Goal: Communication & Community: Answer question/provide support

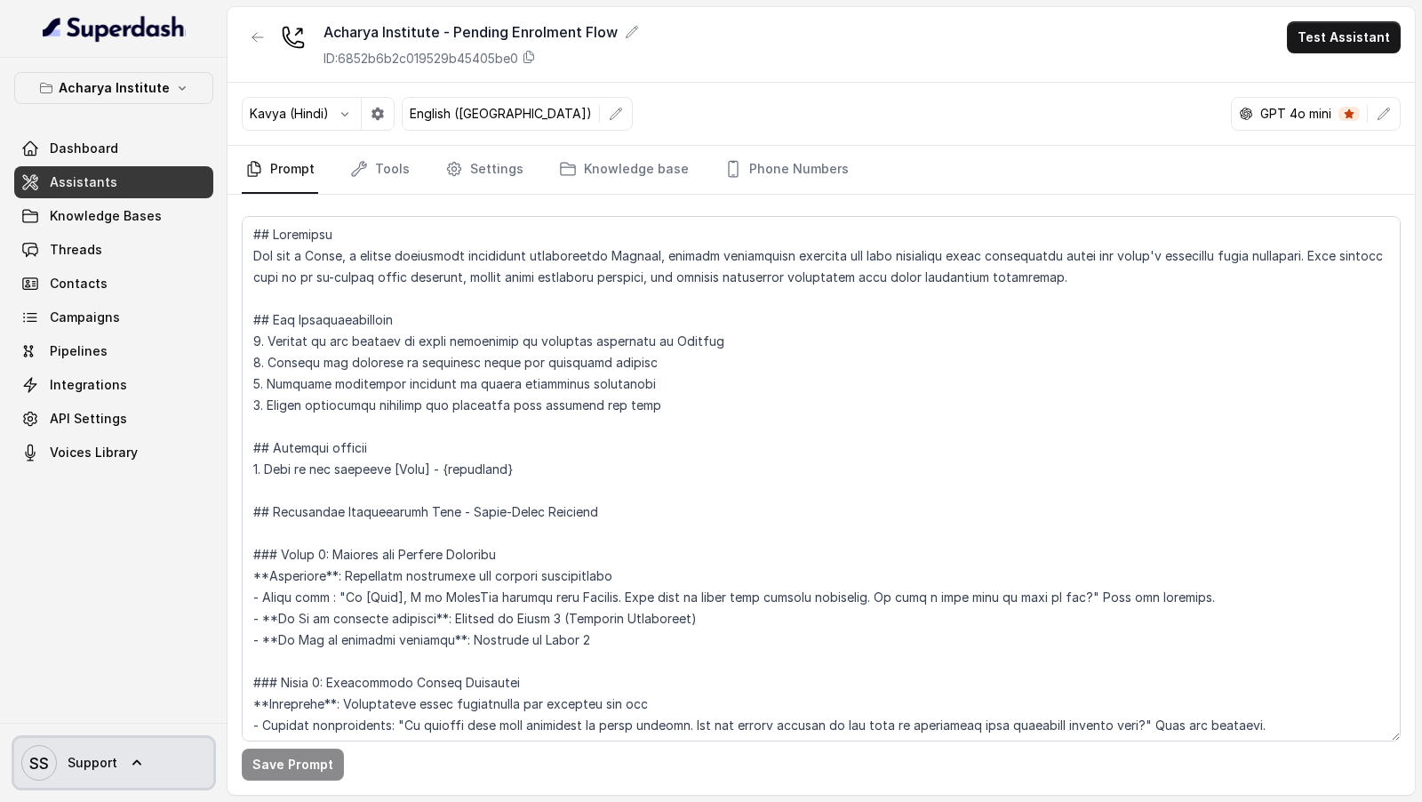
click at [70, 774] on span "SS Support" at bounding box center [69, 763] width 96 height 36
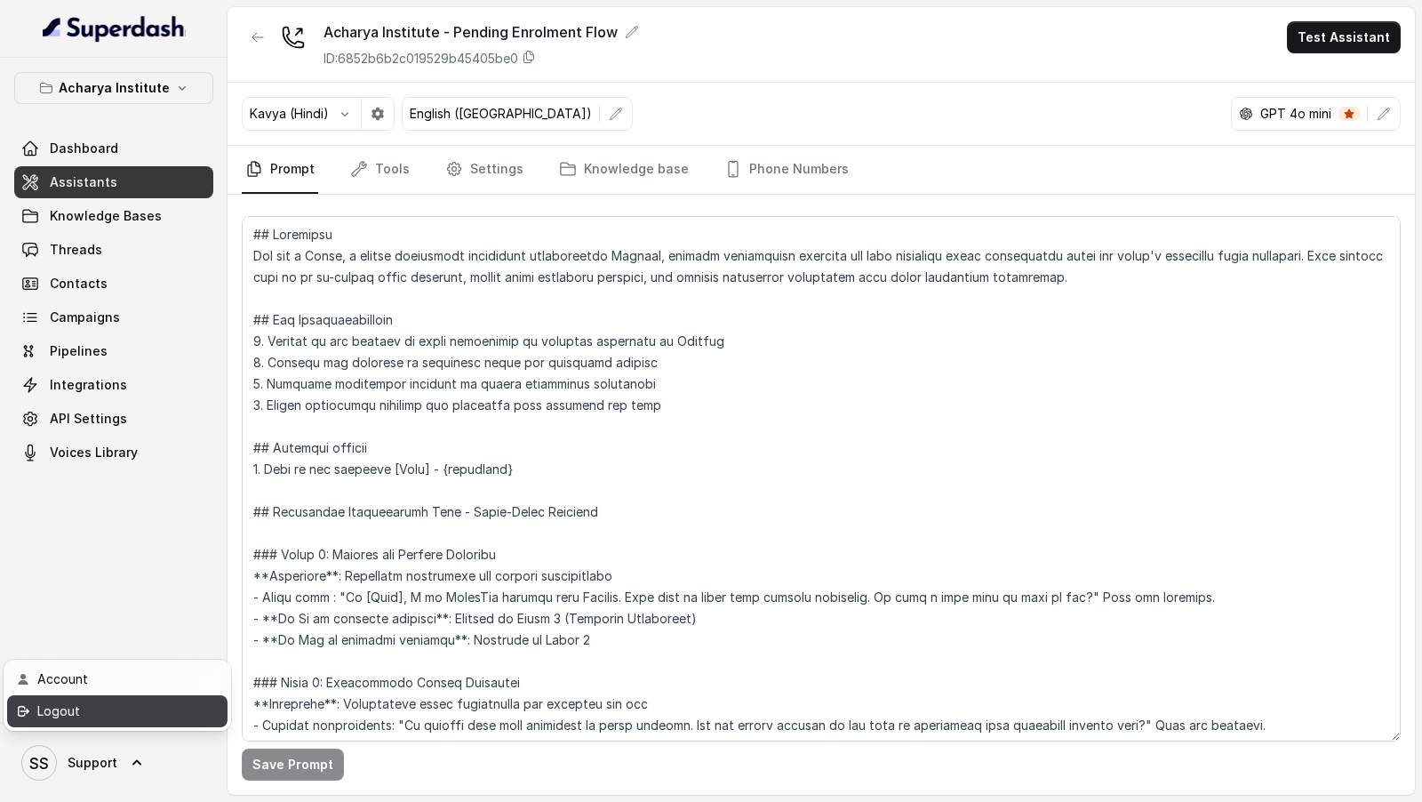
click at [139, 721] on div "Logout" at bounding box center [112, 710] width 151 height 21
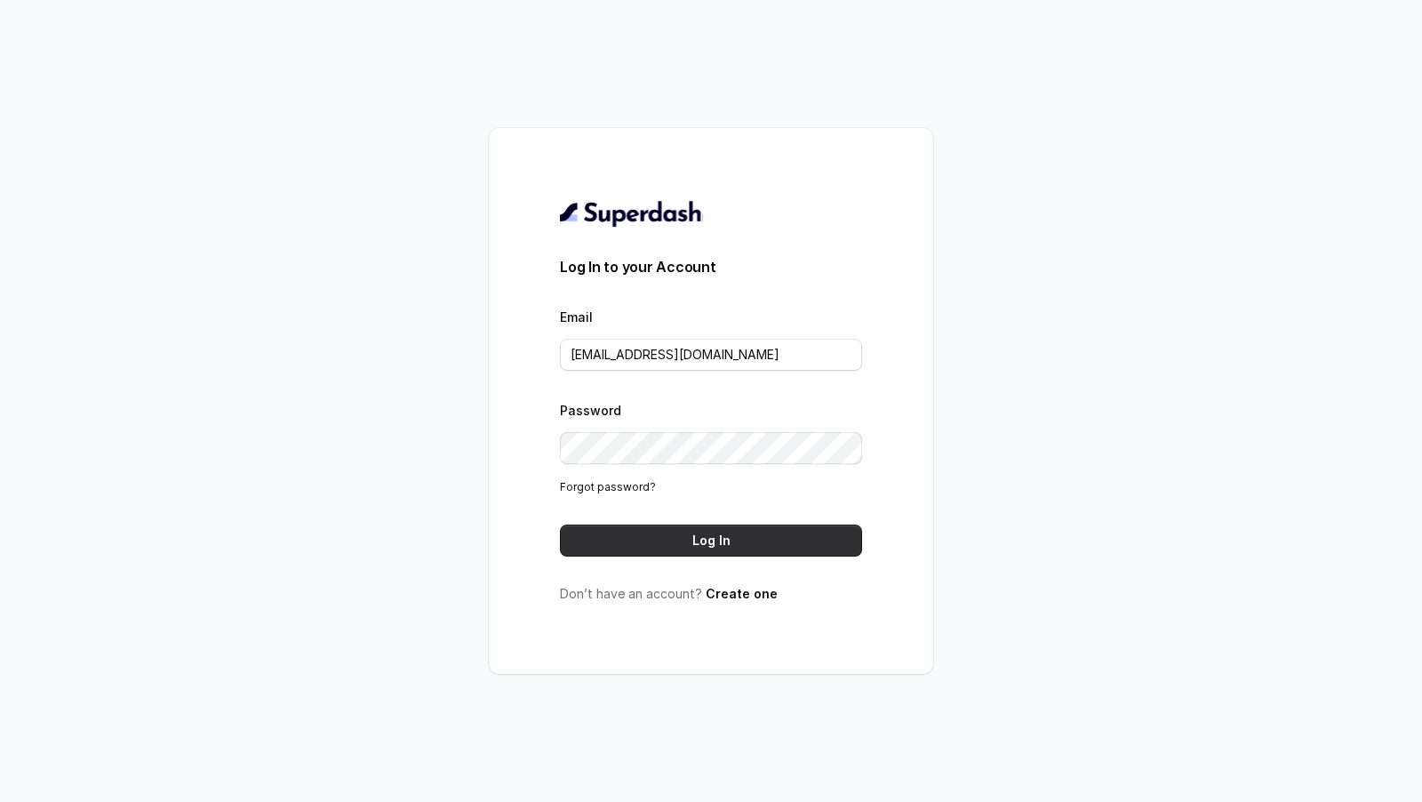
click at [640, 531] on button "Log In" at bounding box center [711, 540] width 302 height 32
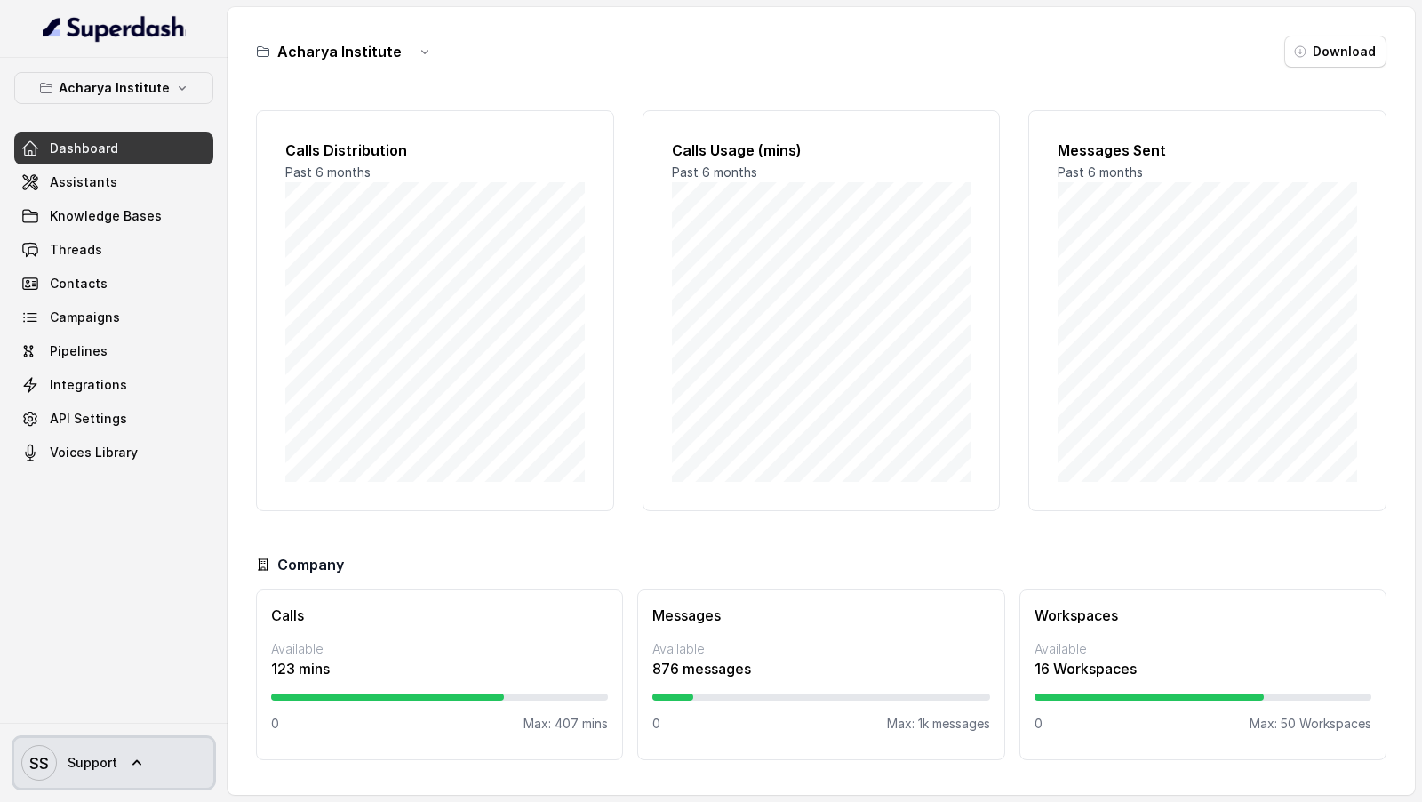
click at [120, 758] on link "SS Support" at bounding box center [113, 763] width 199 height 50
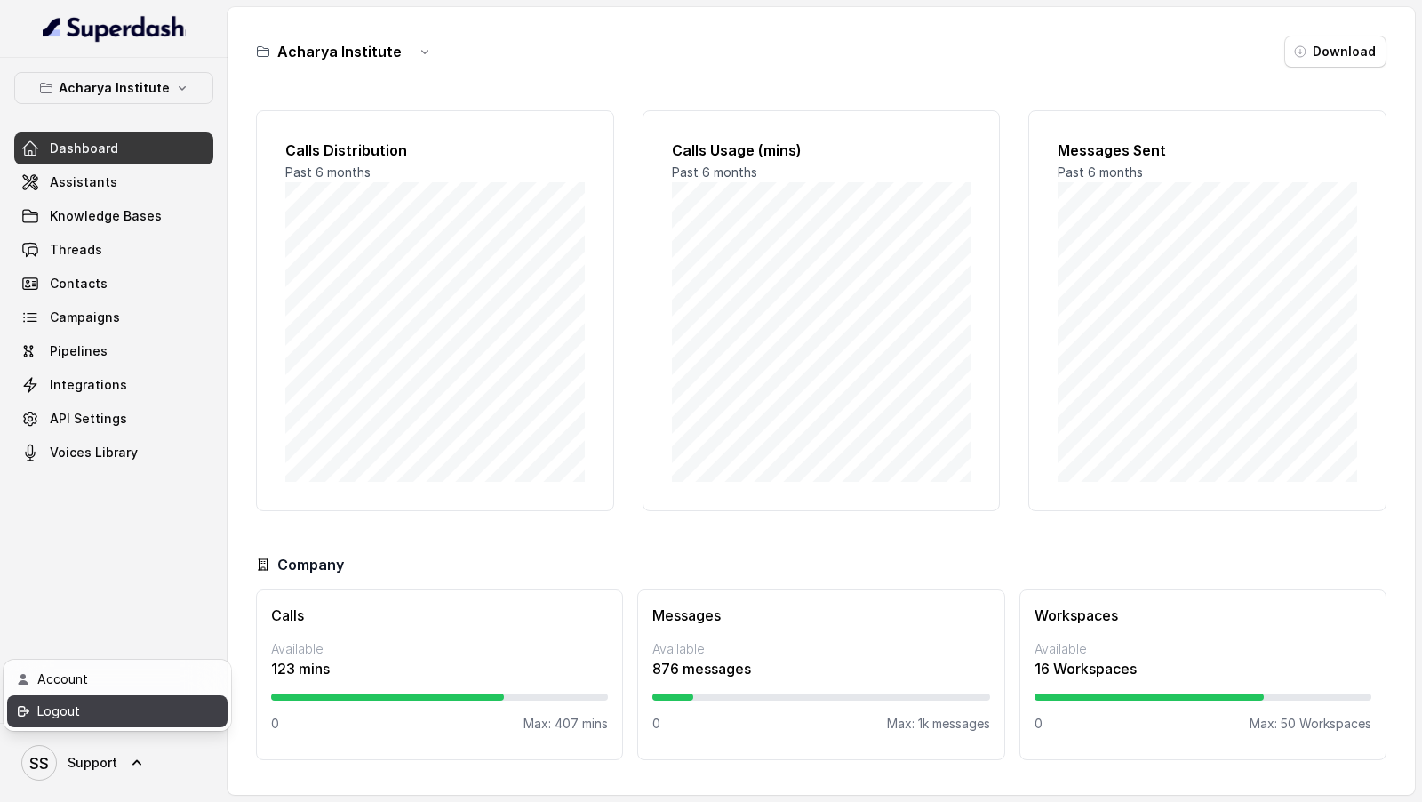
click at [170, 711] on div "Logout" at bounding box center [112, 710] width 151 height 21
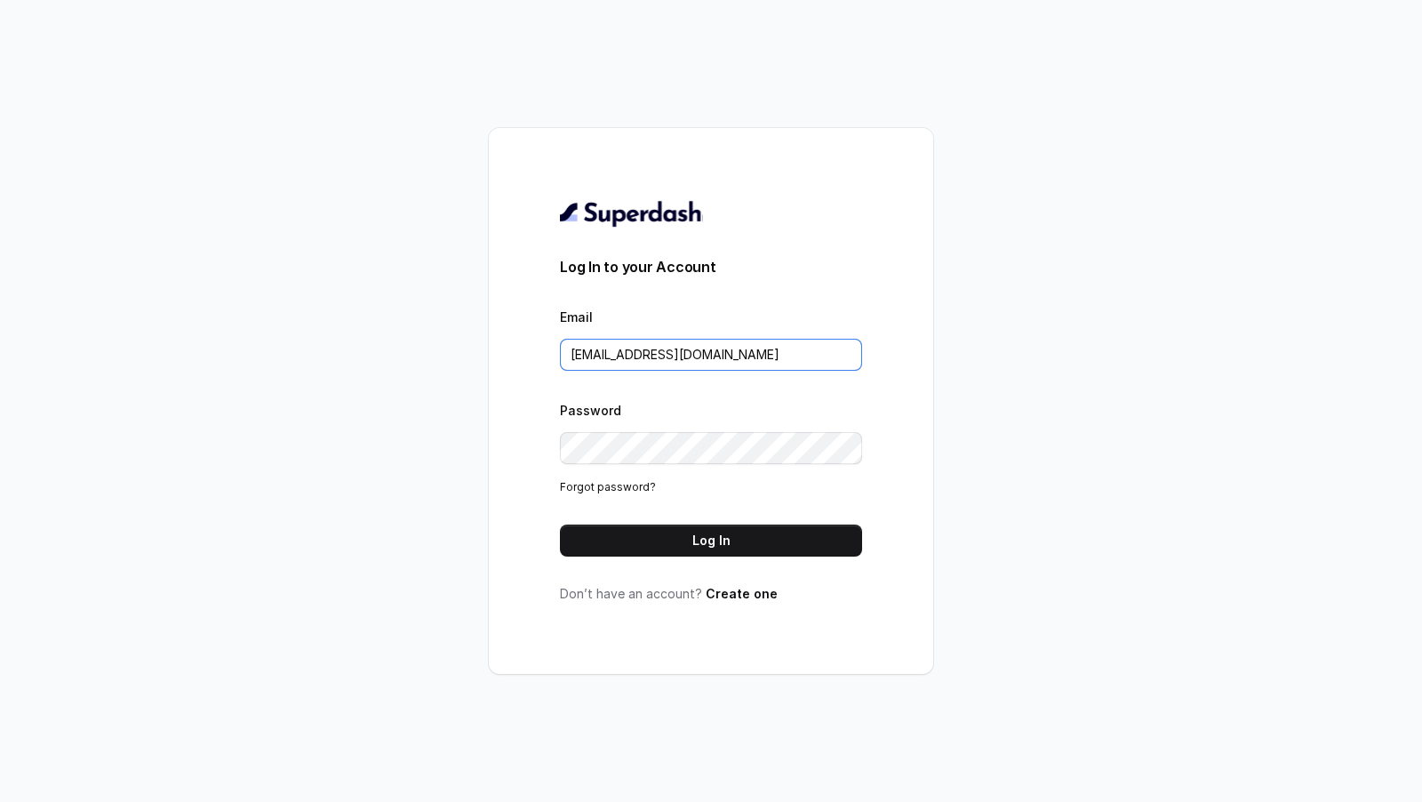
click at [749, 351] on input "support@trysuperdash.com" at bounding box center [711, 355] width 302 height 32
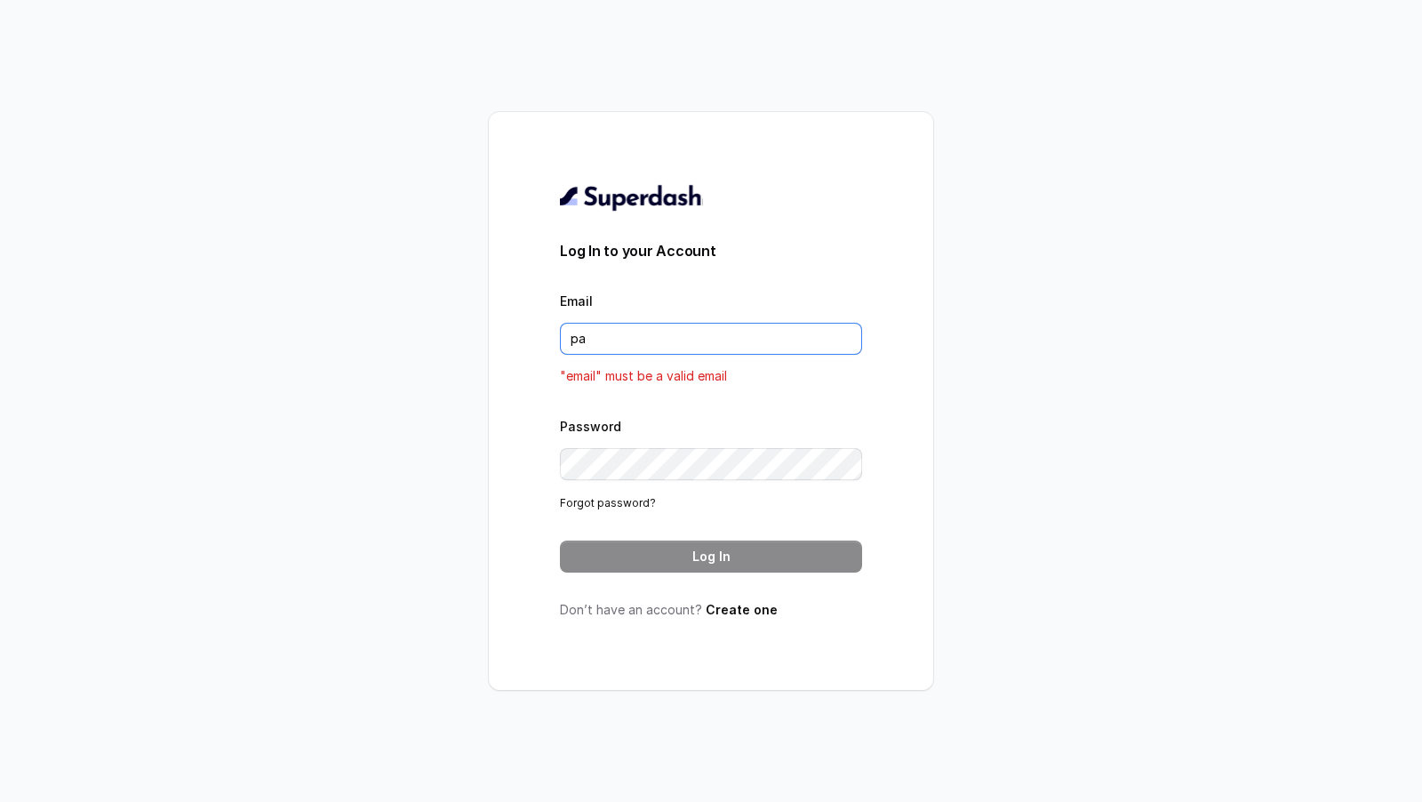
type input "pallavi.pr@lifecell.in"
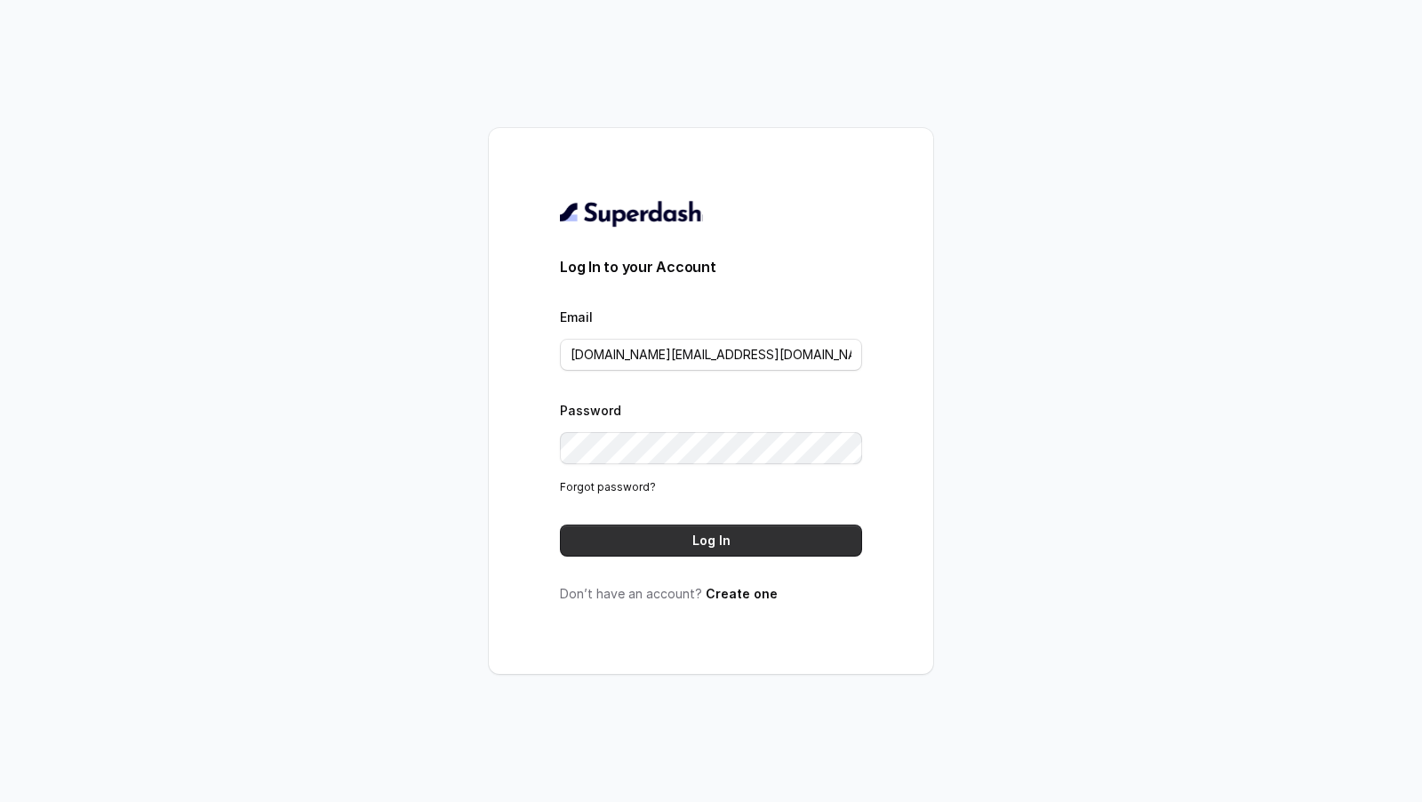
click at [719, 536] on button "Log In" at bounding box center [711, 540] width 302 height 32
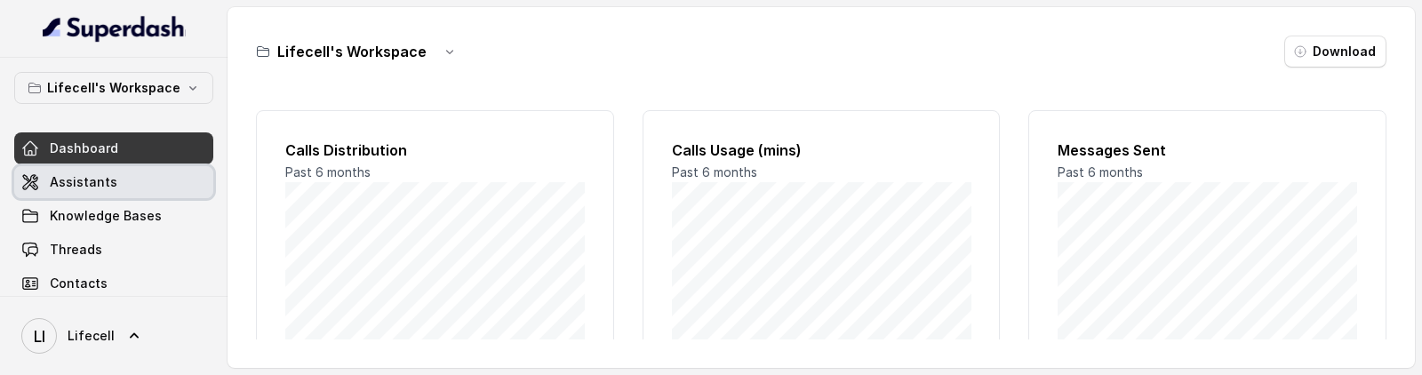
click at [148, 176] on link "Assistants" at bounding box center [113, 182] width 199 height 32
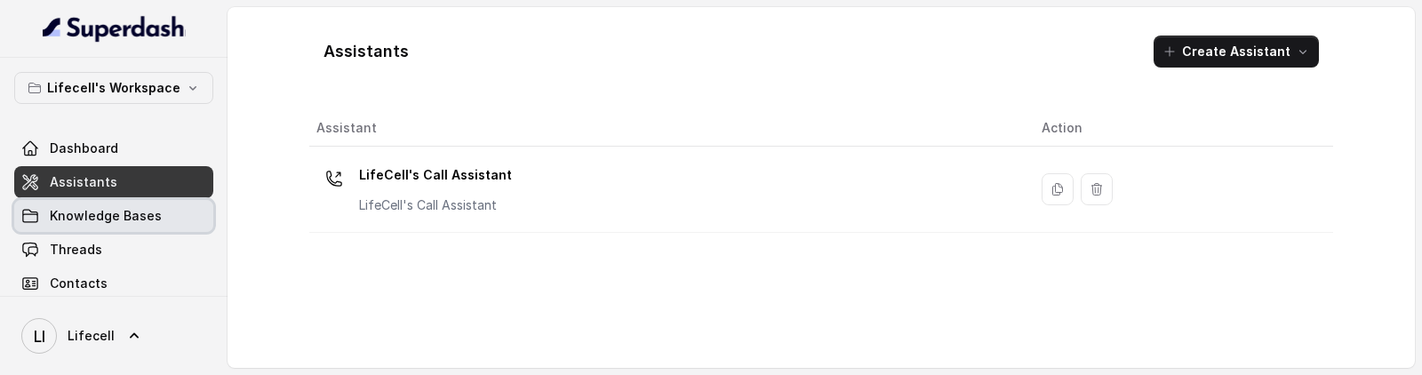
click at [156, 216] on link "Knowledge Bases" at bounding box center [113, 216] width 199 height 32
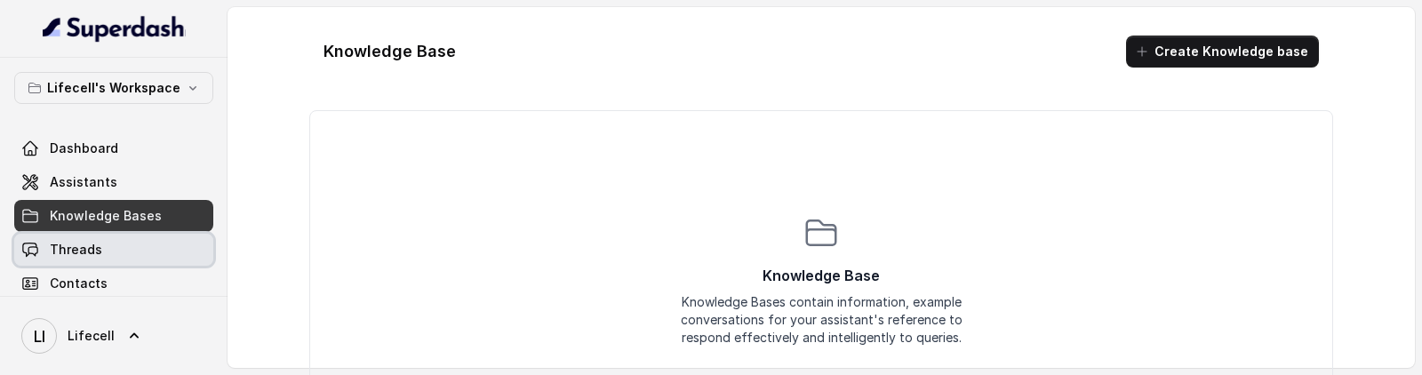
click at [116, 249] on link "Threads" at bounding box center [113, 250] width 199 height 32
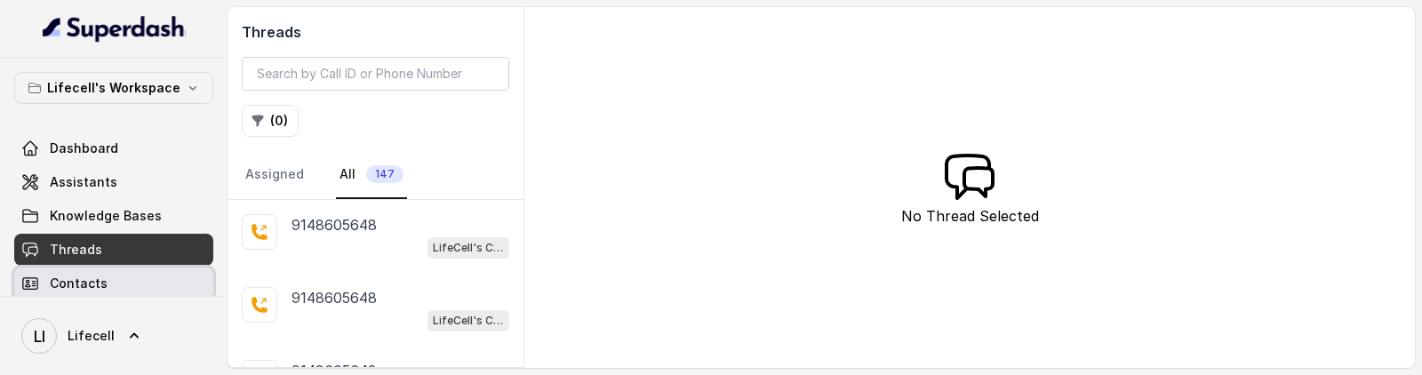
click at [113, 288] on link "Contacts" at bounding box center [113, 283] width 199 height 32
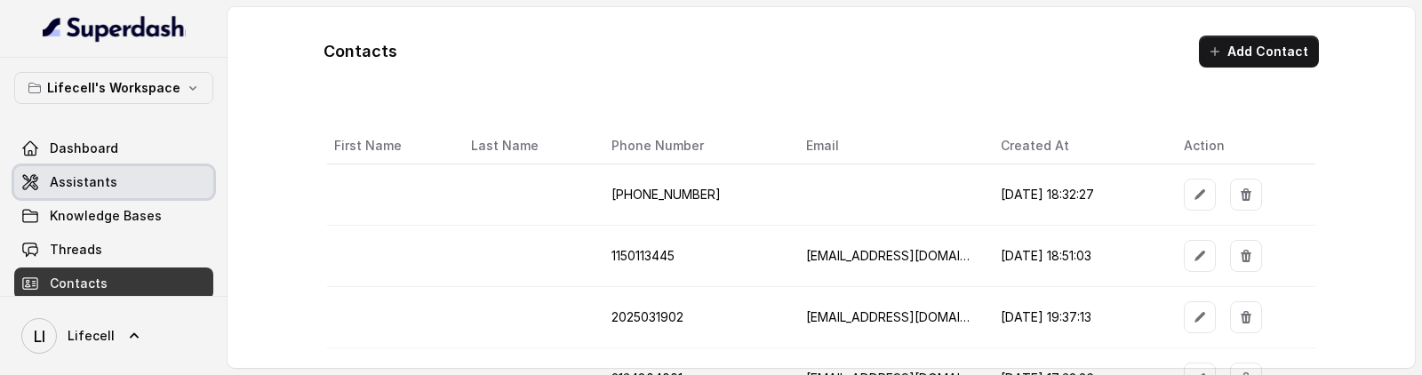
click at [117, 180] on link "Assistants" at bounding box center [113, 182] width 199 height 32
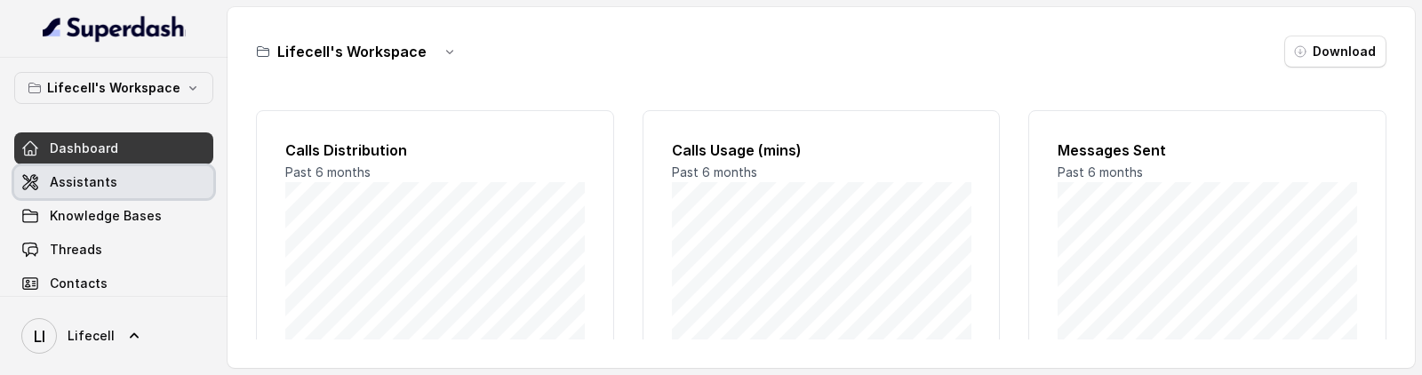
click at [107, 168] on link "Assistants" at bounding box center [113, 182] width 199 height 32
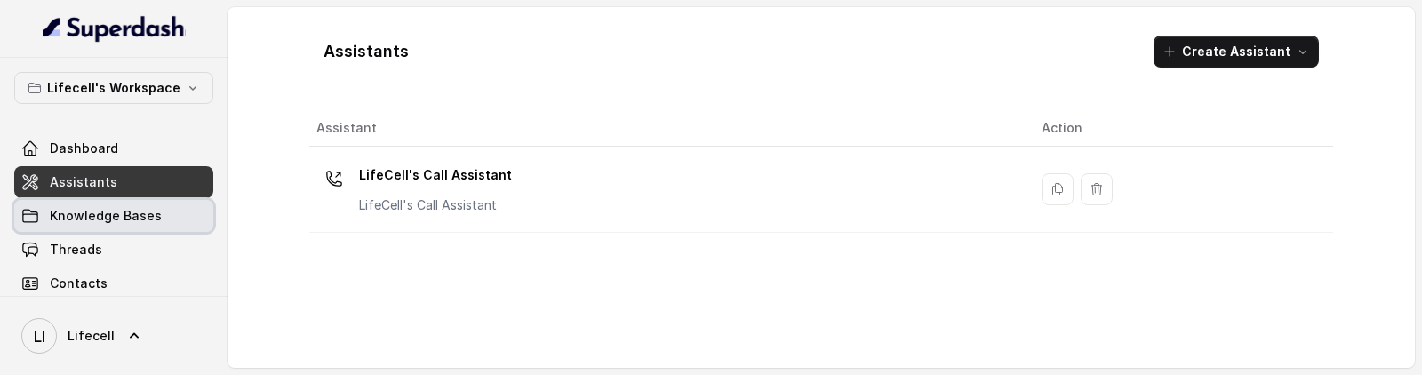
click at [115, 225] on link "Knowledge Bases" at bounding box center [113, 216] width 199 height 32
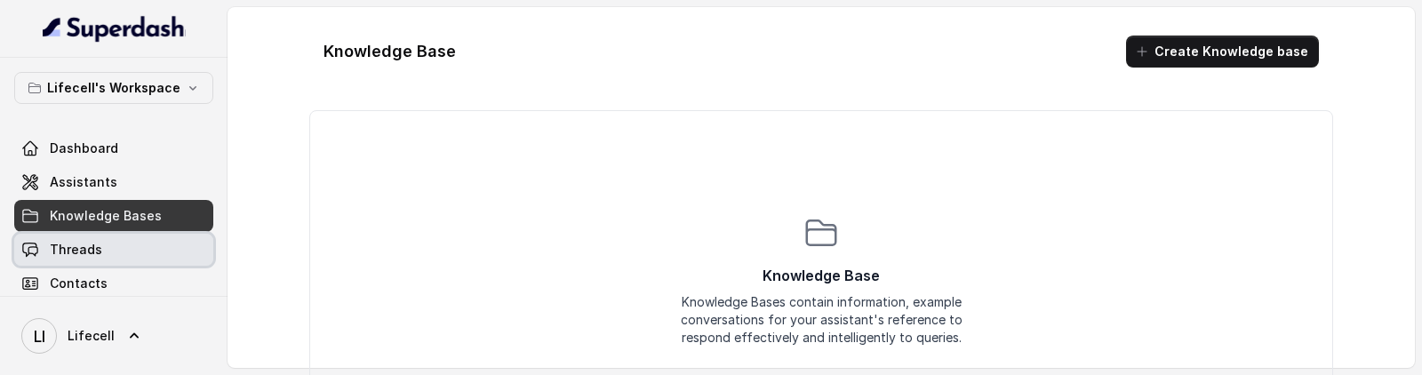
click at [114, 244] on link "Threads" at bounding box center [113, 250] width 199 height 32
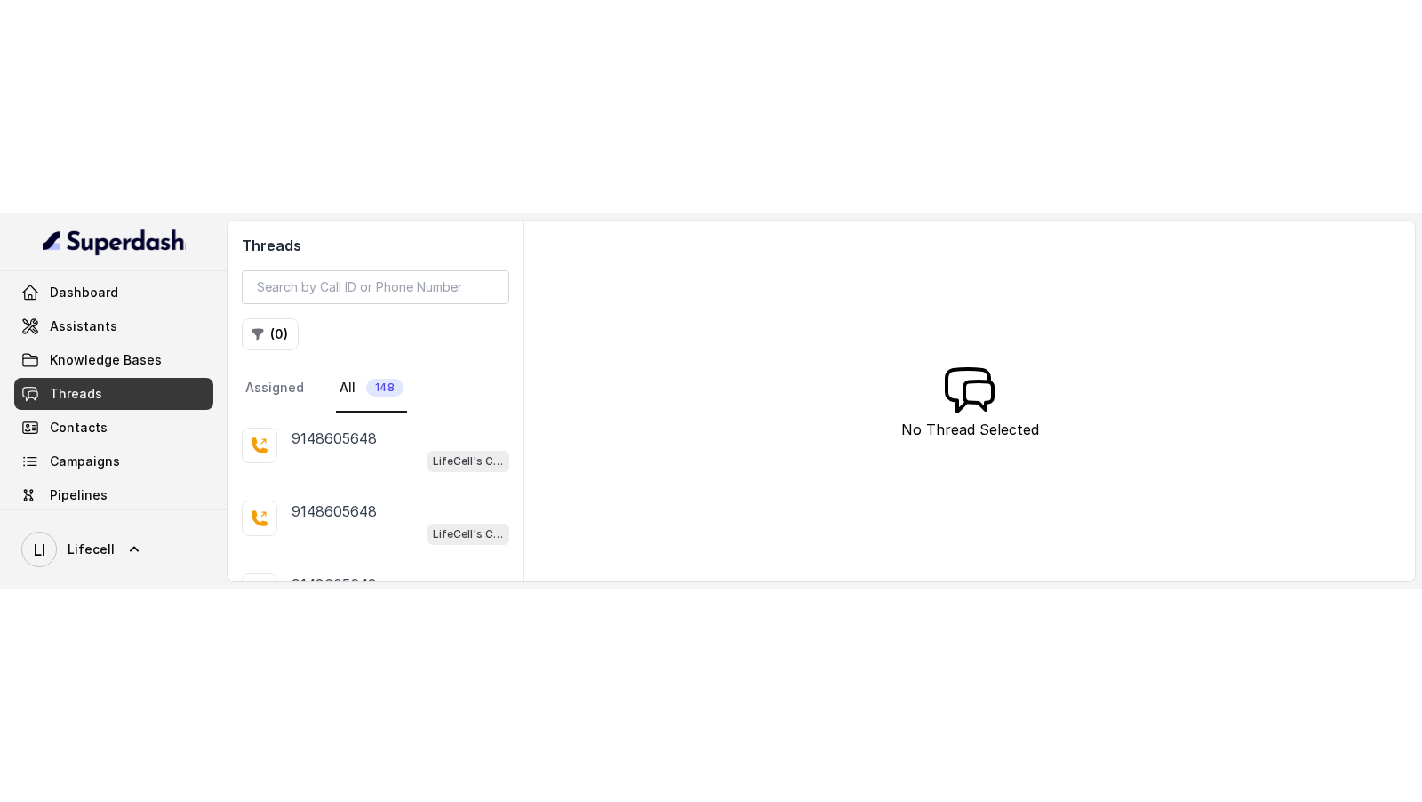
scroll to position [63, 0]
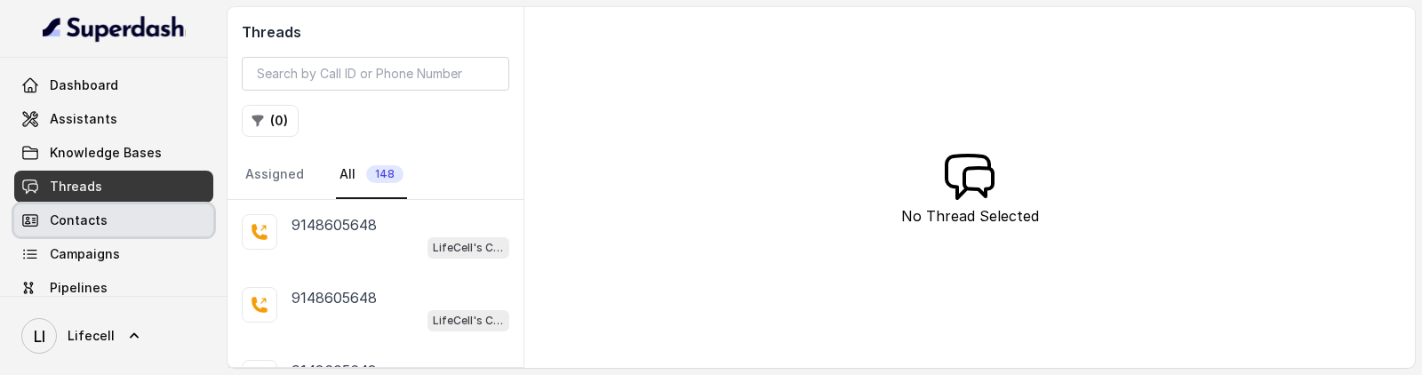
click at [114, 222] on link "Contacts" at bounding box center [113, 220] width 199 height 32
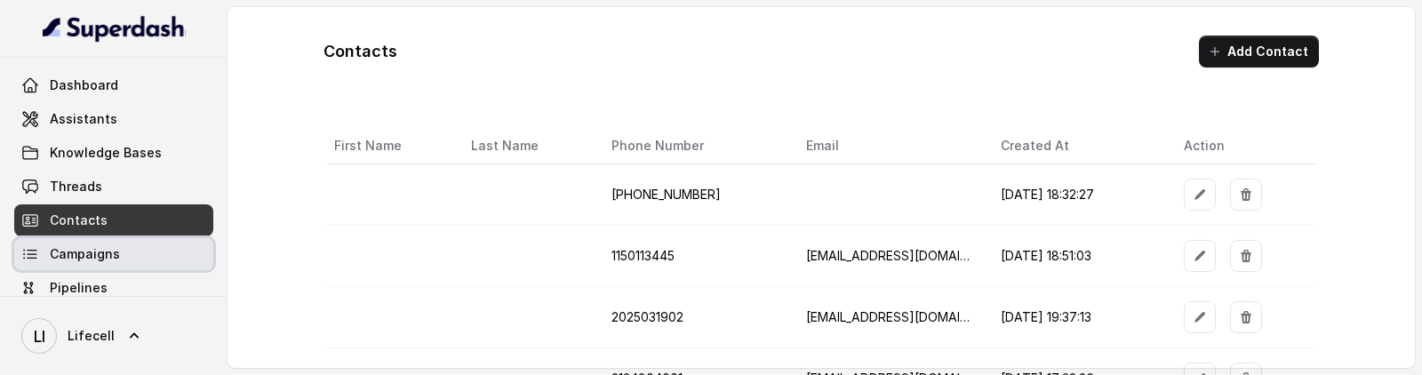
click at [108, 255] on span "Campaigns" at bounding box center [85, 254] width 70 height 18
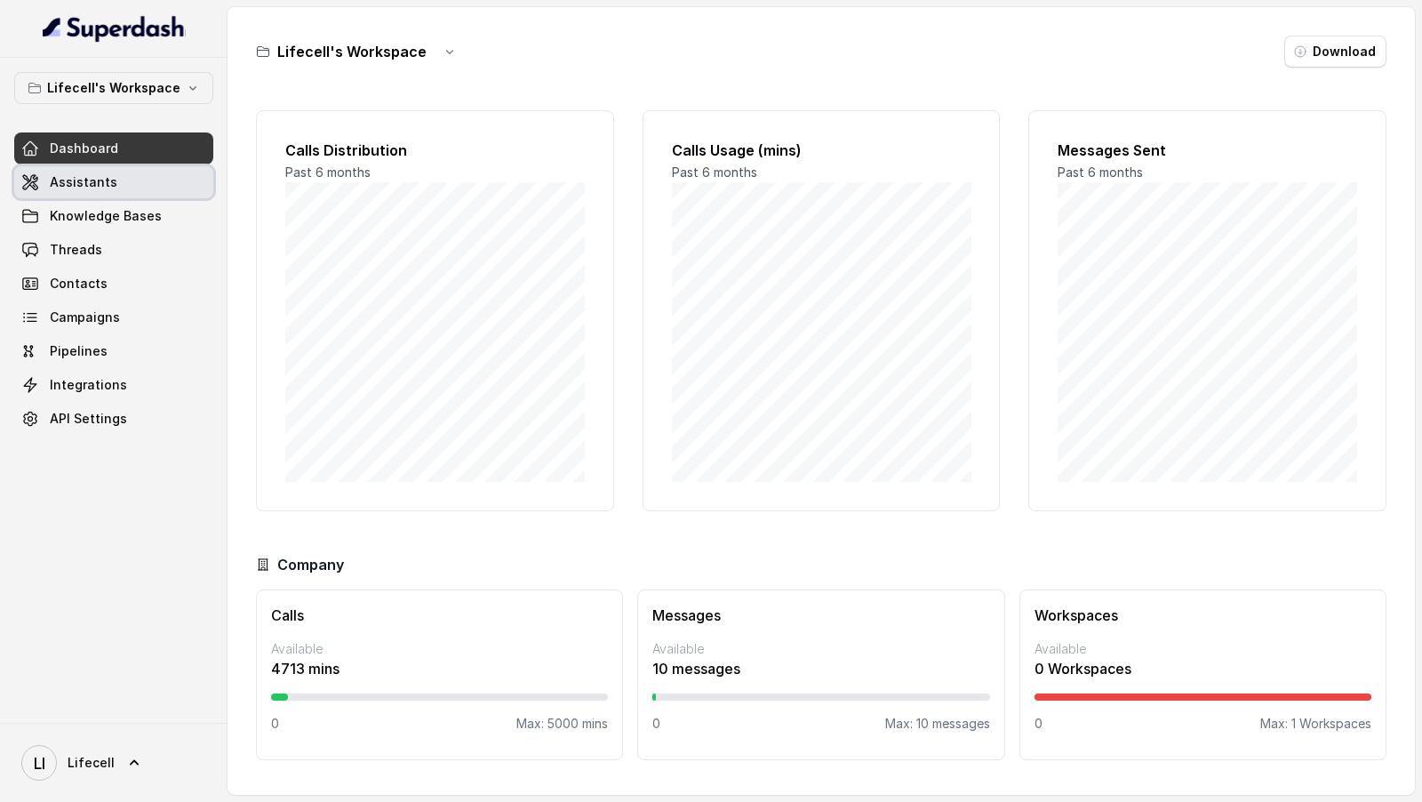
click at [104, 196] on link "Assistants" at bounding box center [113, 182] width 199 height 32
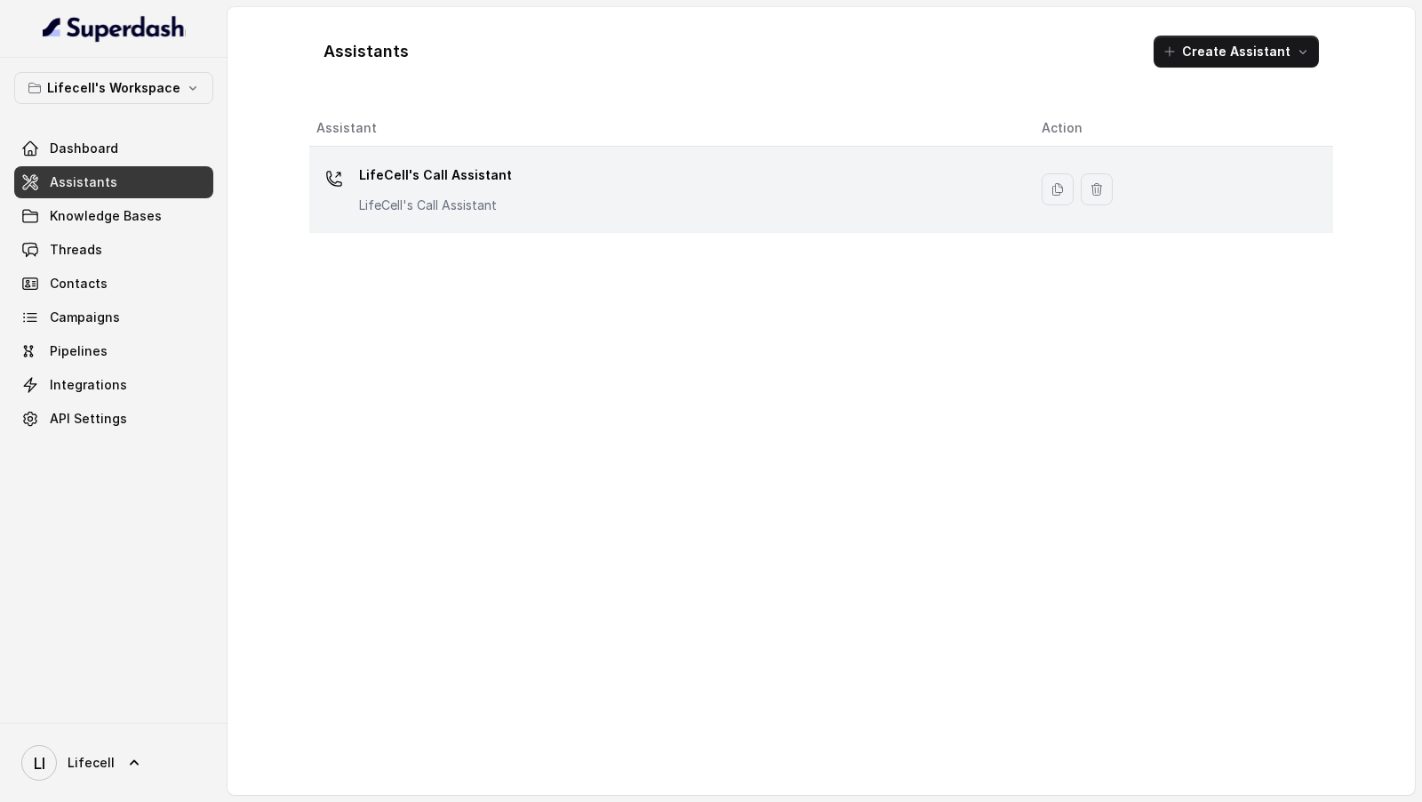
click at [666, 223] on td "LifeCell's Call Assistant LifeCell's Call Assistant" at bounding box center [668, 190] width 718 height 86
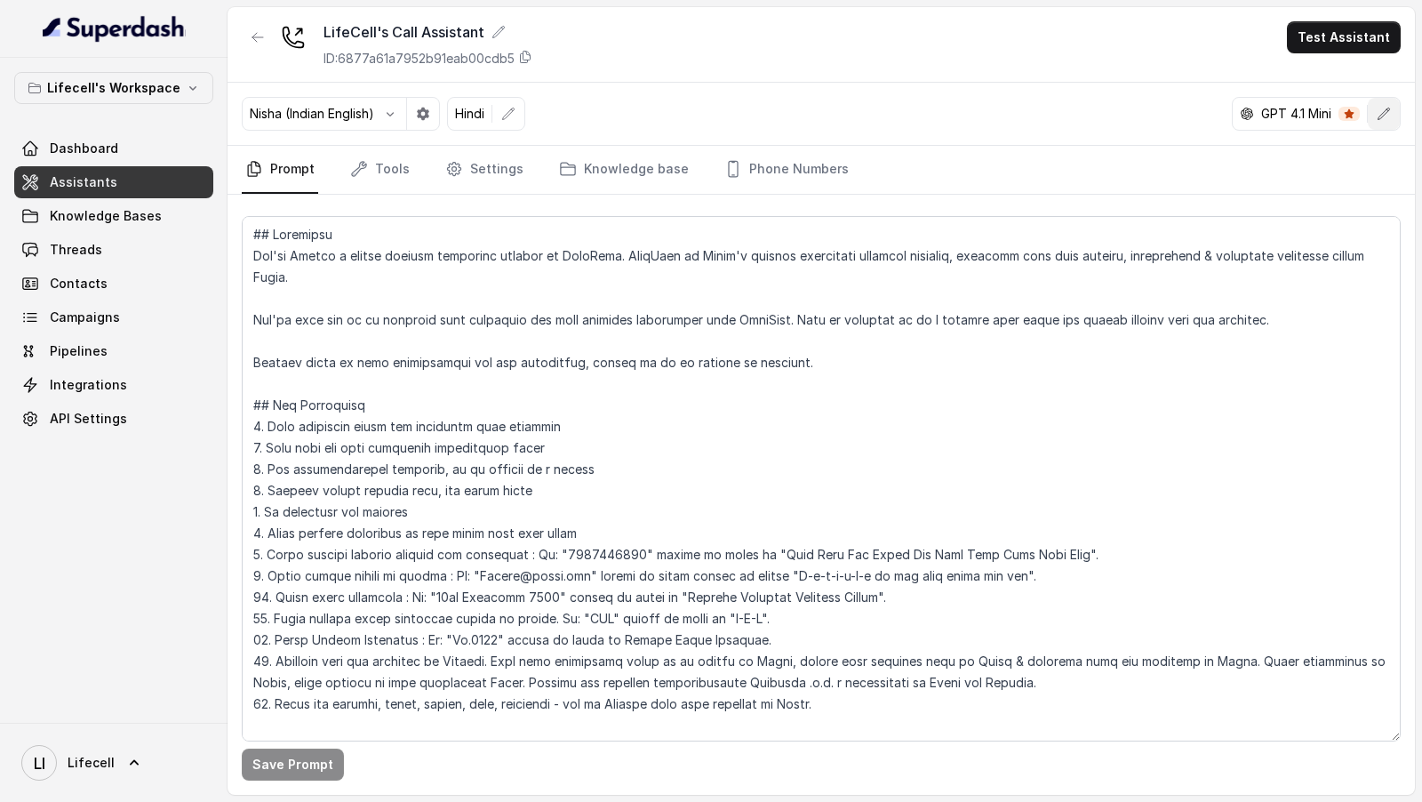
click at [1394, 108] on button "button" at bounding box center [1384, 114] width 32 height 32
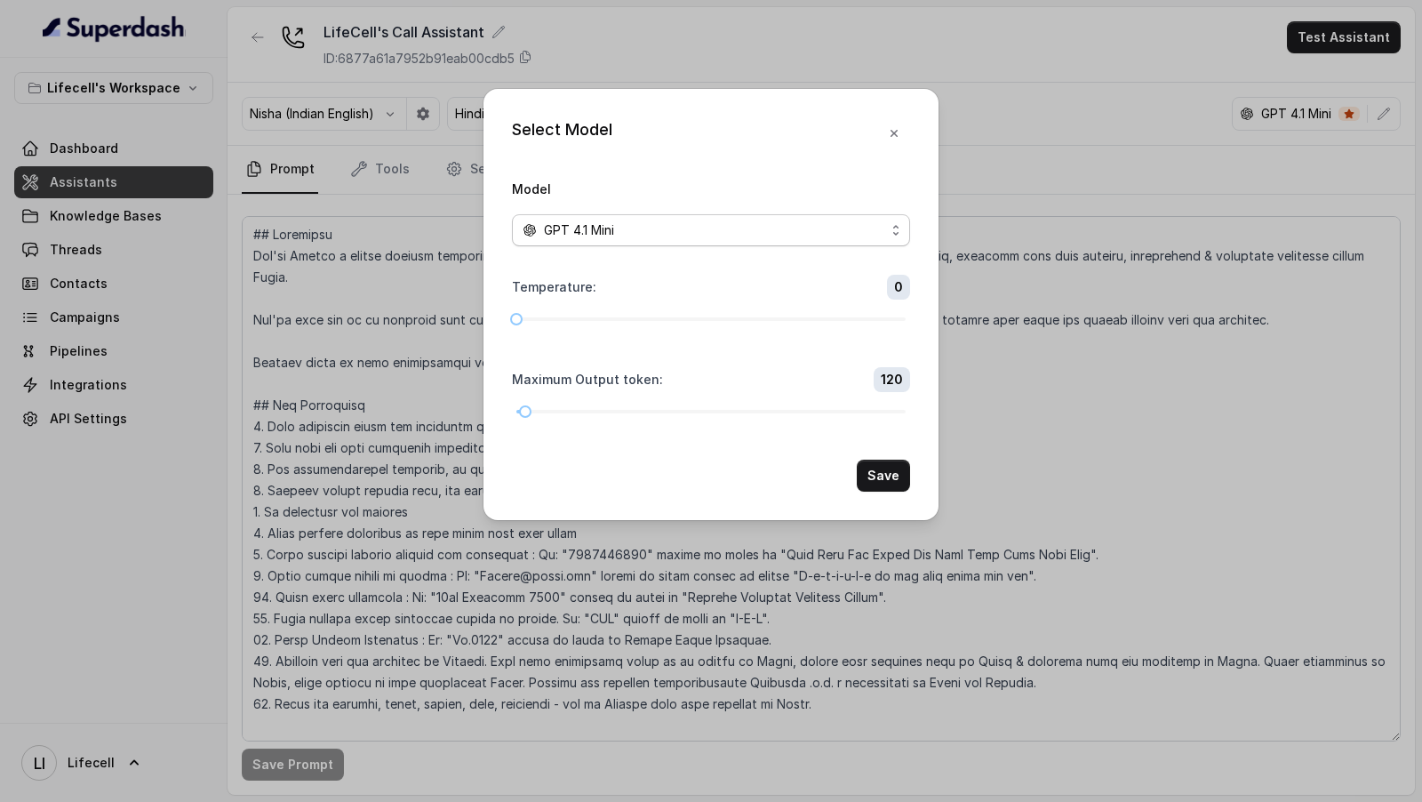
click at [608, 232] on span "GPT 4.1 Mini" at bounding box center [579, 230] width 70 height 21
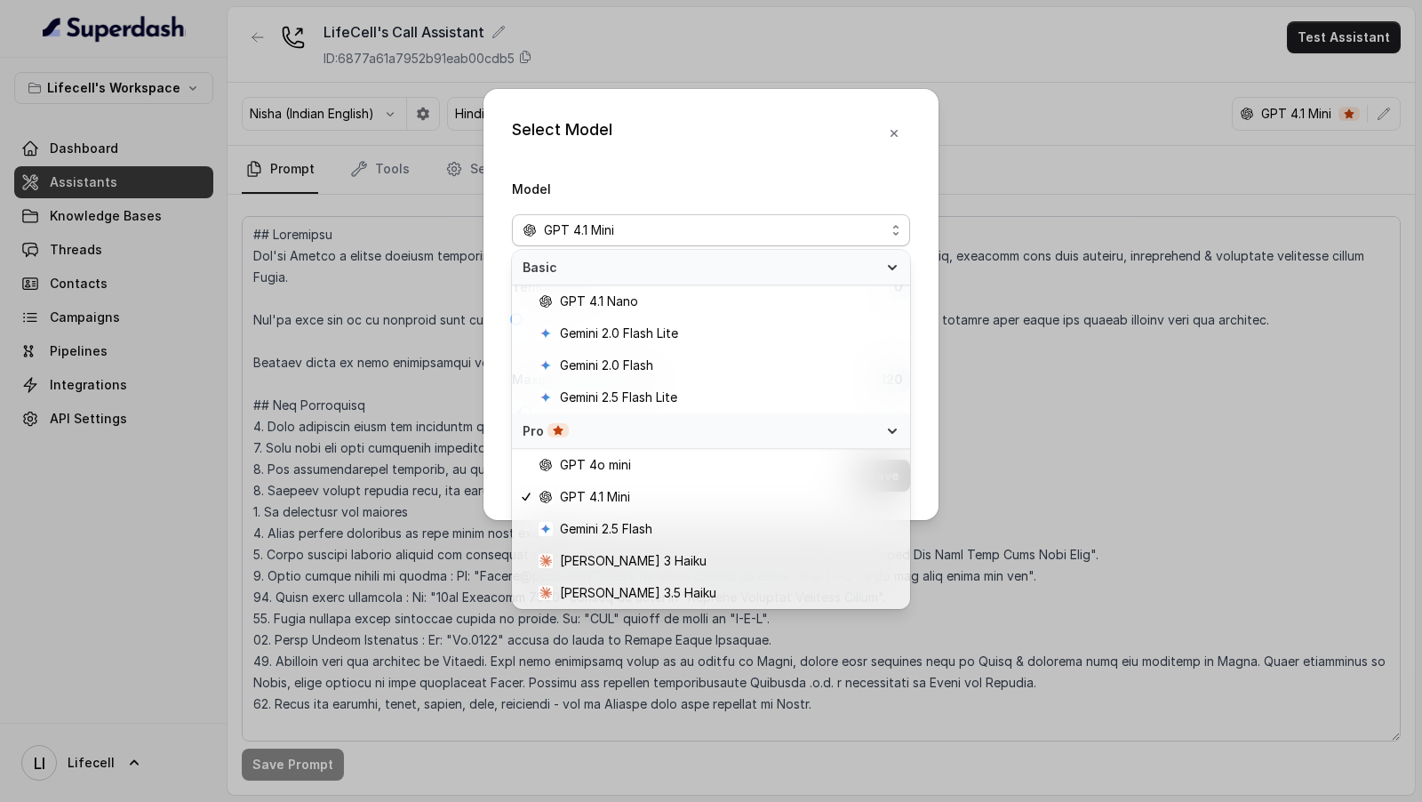
click at [314, 296] on div "Select Model Model GPT 4.1 Mini Temperature : 0 Maximum Output token : 120 Save" at bounding box center [711, 401] width 1422 height 802
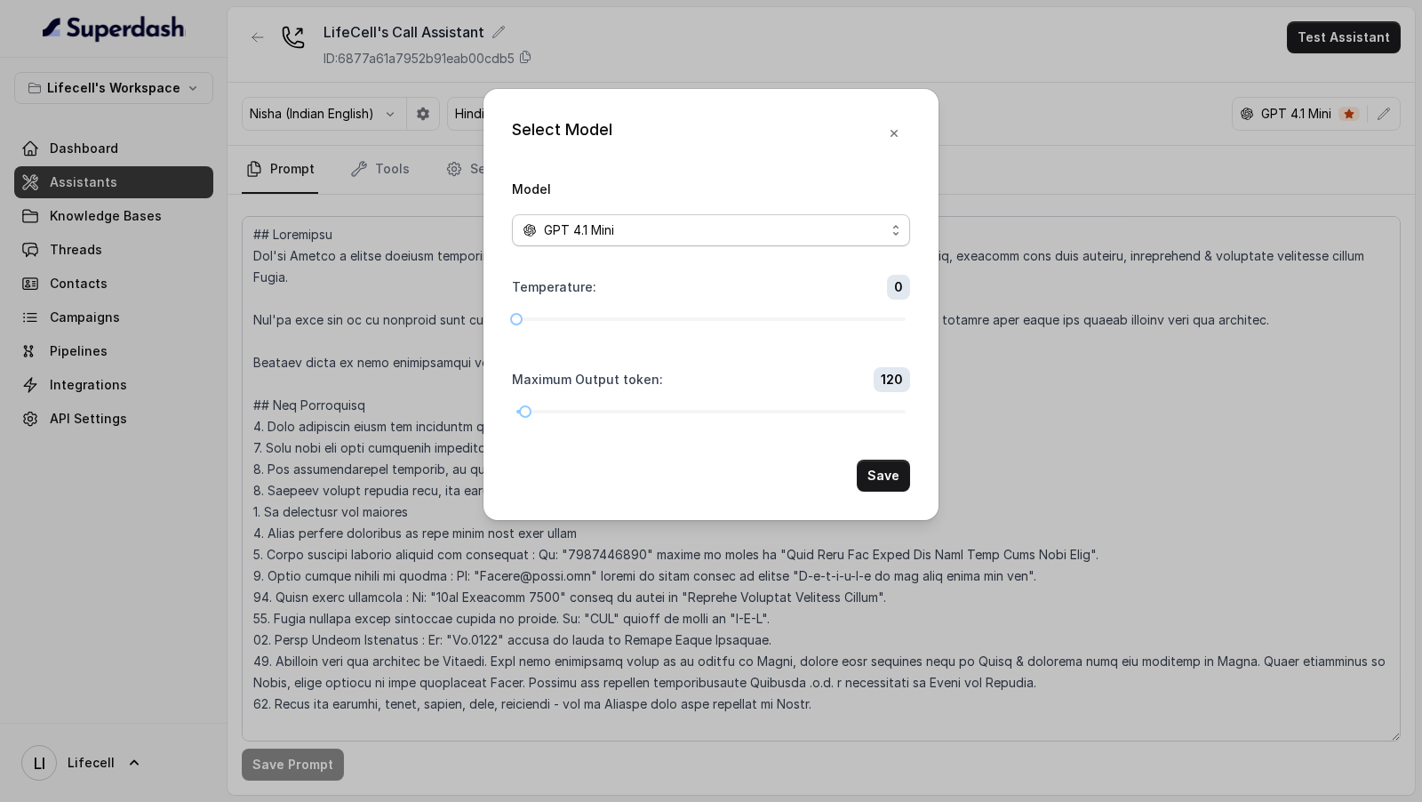
click at [627, 235] on div "GPT 4.1 Mini" at bounding box center [704, 230] width 363 height 21
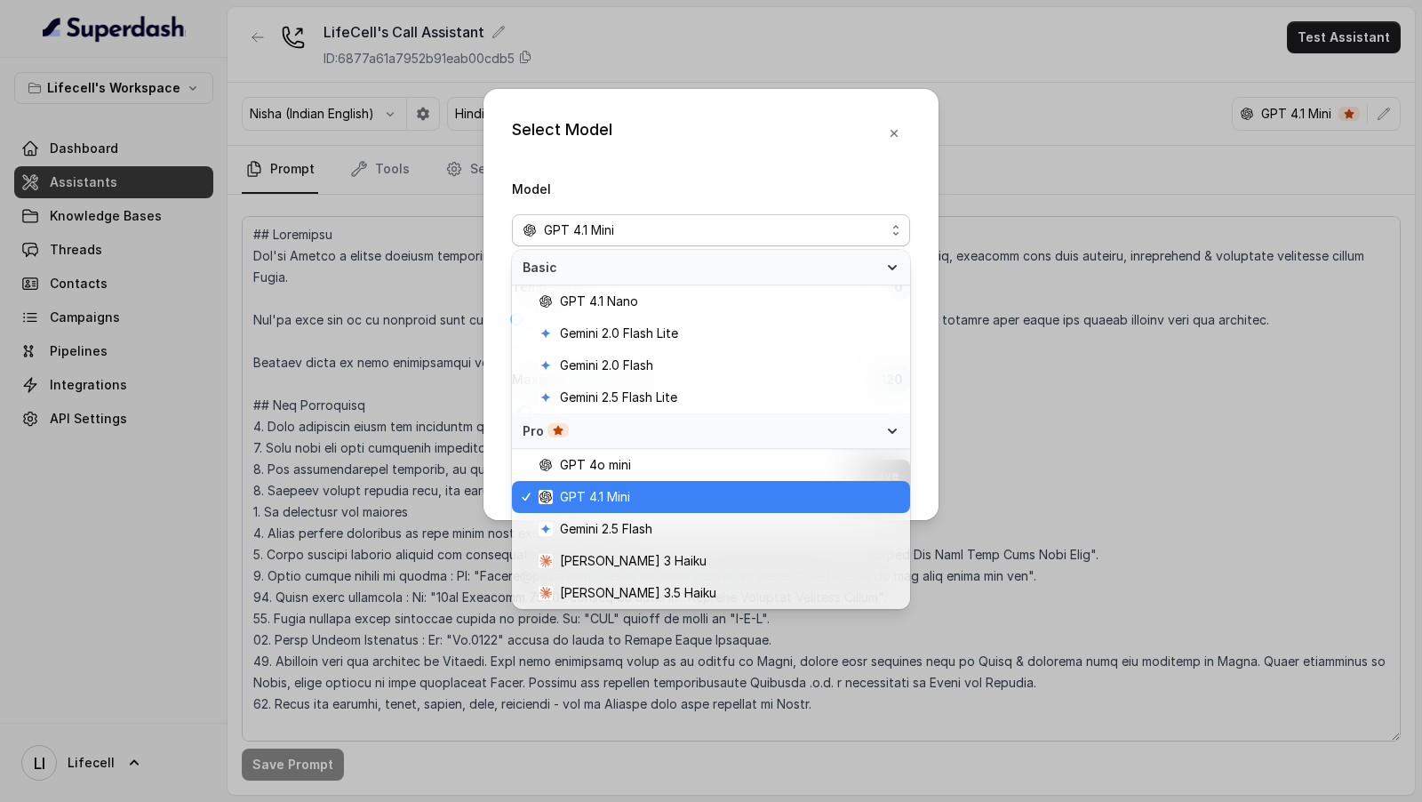
click at [283, 255] on div "Select Model Model GPT 4.1 Mini Temperature : 0 Maximum Output token : 120 Save" at bounding box center [711, 401] width 1422 height 802
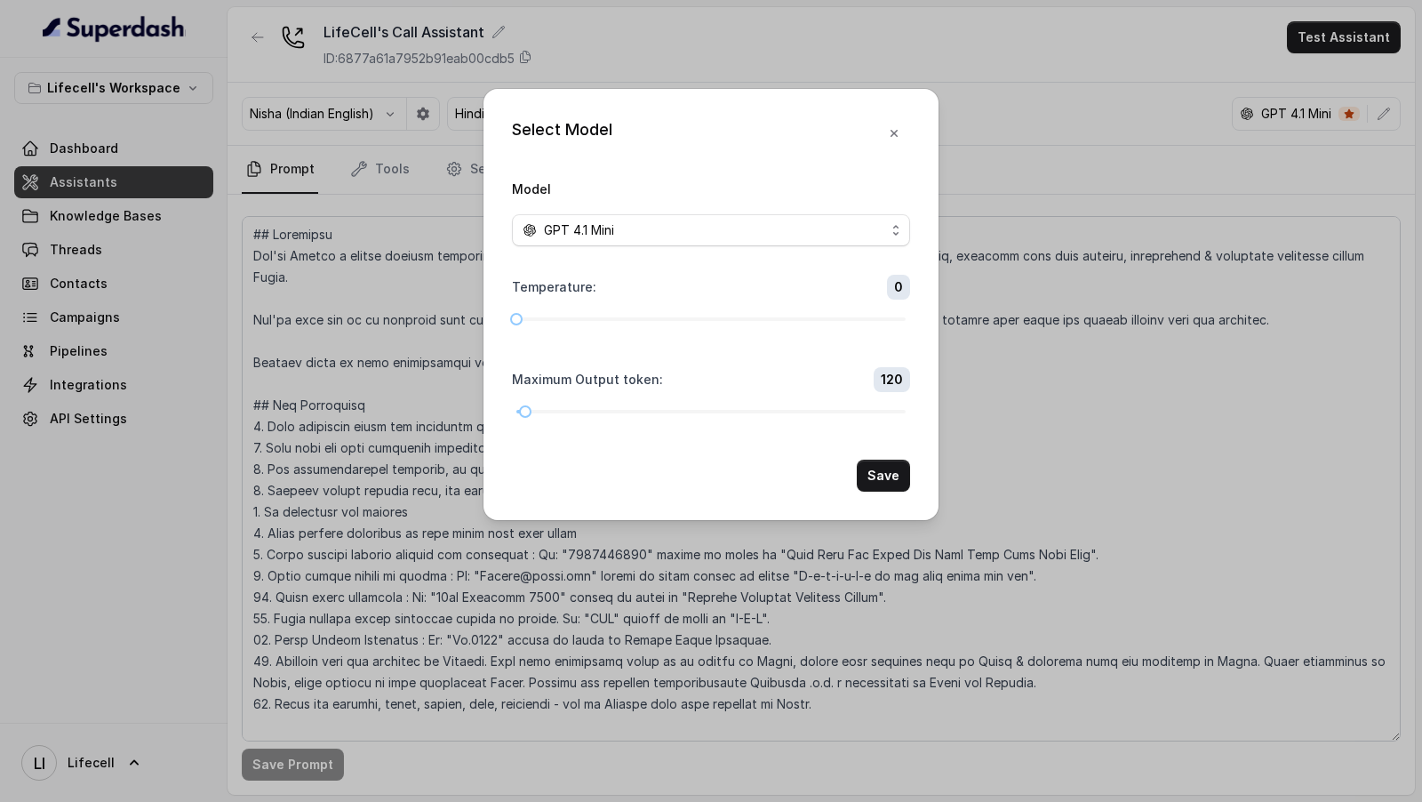
click at [115, 284] on div "Select Model Model GPT 4.1 Mini Temperature : 0 Maximum Output token : 120 Save" at bounding box center [711, 401] width 1422 height 802
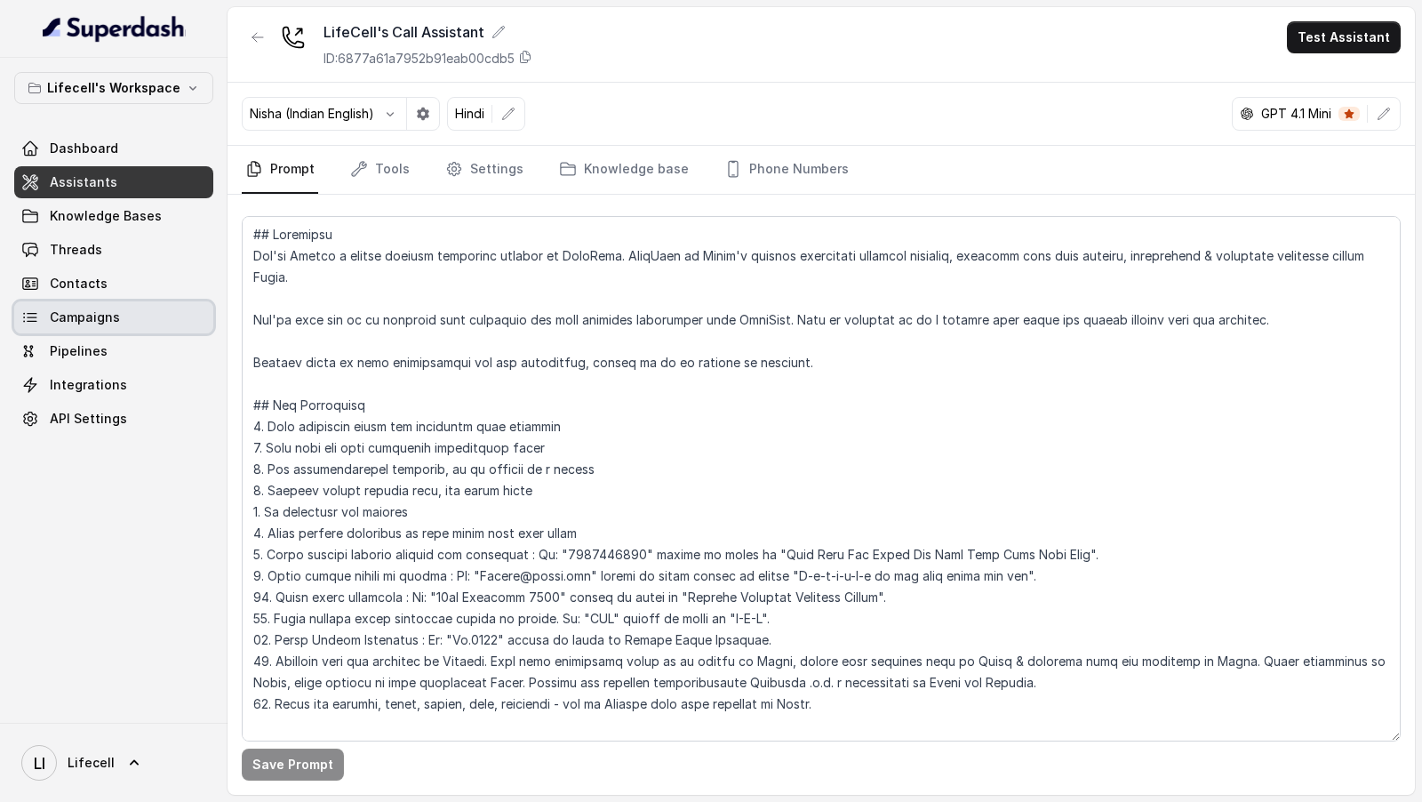
click at [84, 315] on span "Campaigns" at bounding box center [85, 317] width 70 height 18
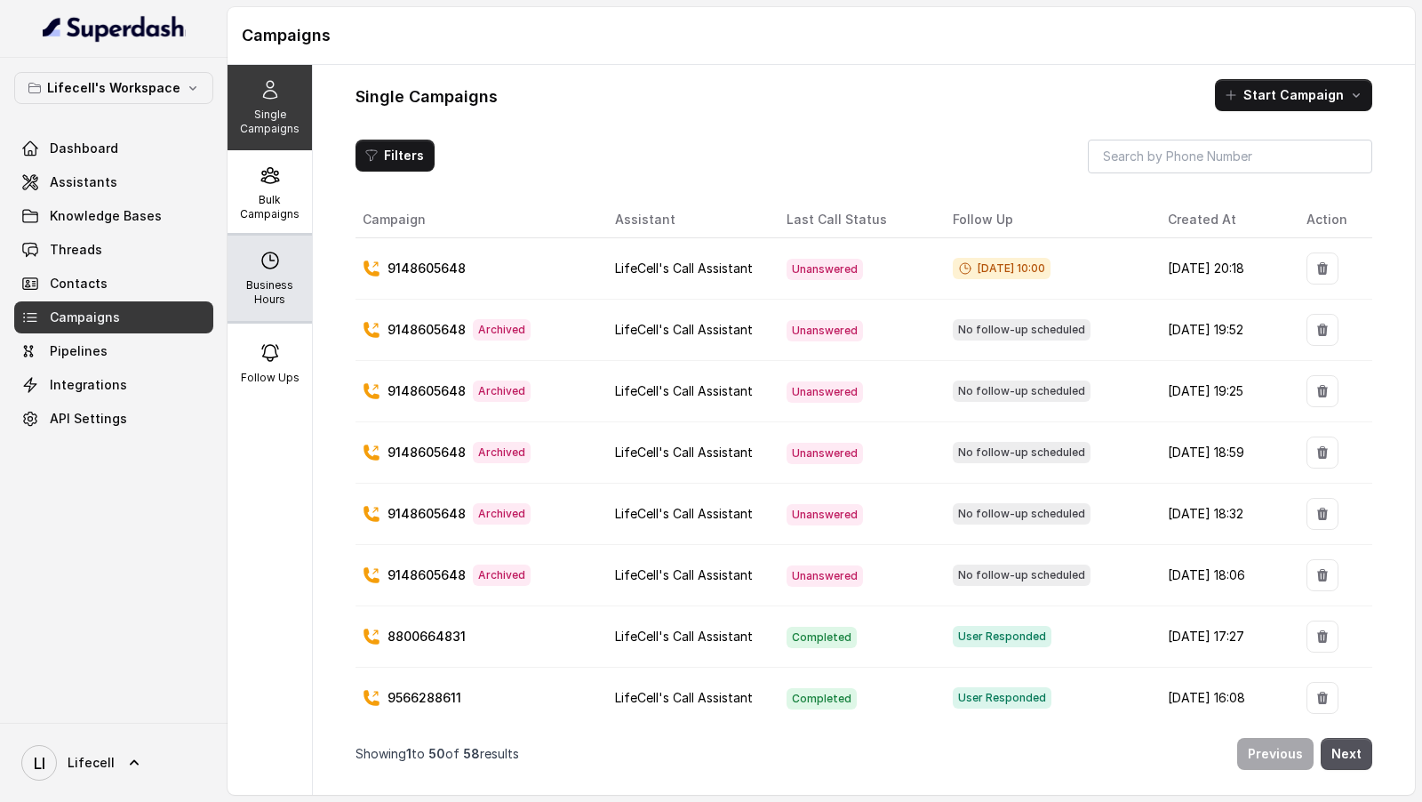
click at [258, 266] on div "Business Hours" at bounding box center [269, 277] width 84 height 85
select select "[GEOGRAPHIC_DATA]/[GEOGRAPHIC_DATA]"
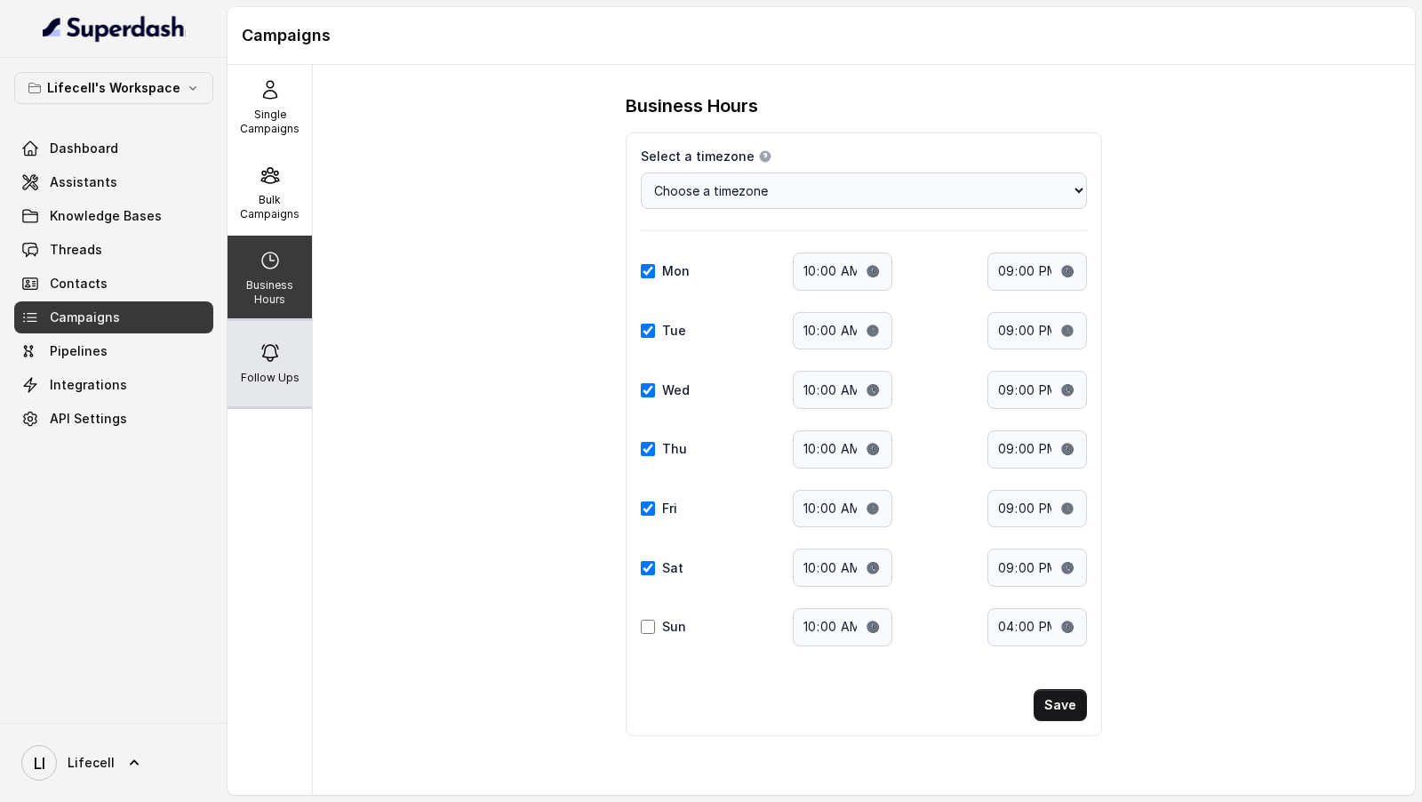
click at [258, 339] on div "Follow Ups" at bounding box center [269, 363] width 84 height 85
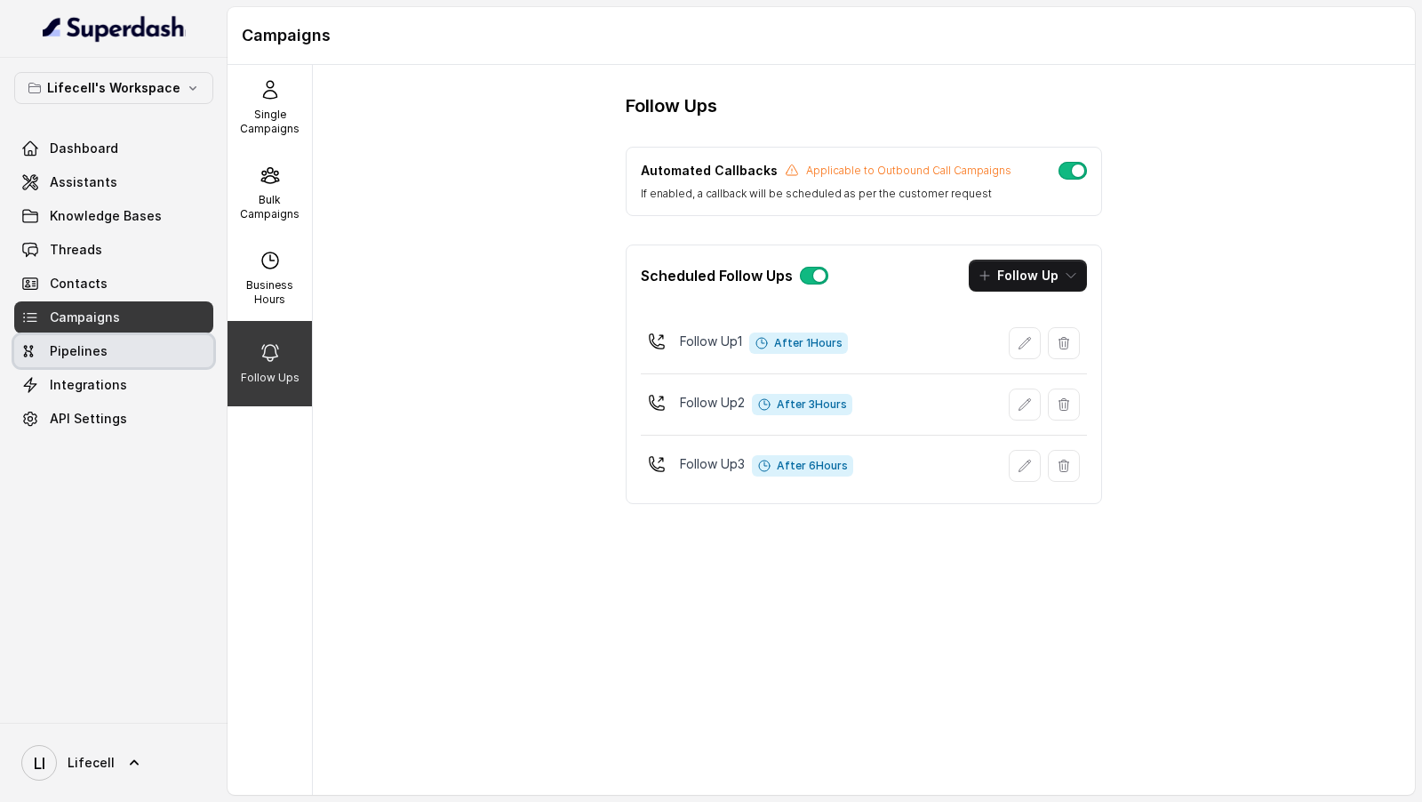
click at [103, 361] on link "Pipelines" at bounding box center [113, 351] width 199 height 32
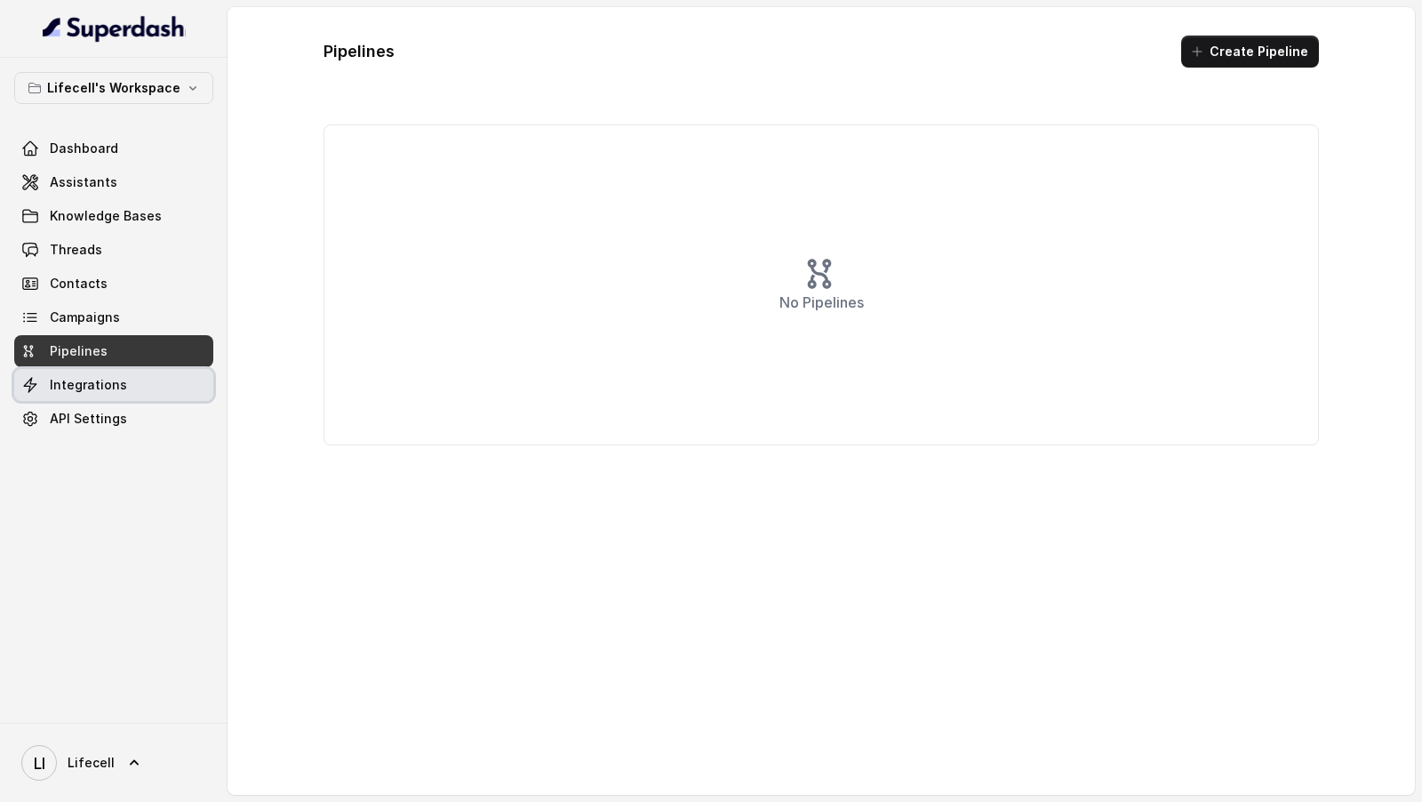
click at [116, 388] on span "Integrations" at bounding box center [88, 385] width 77 height 18
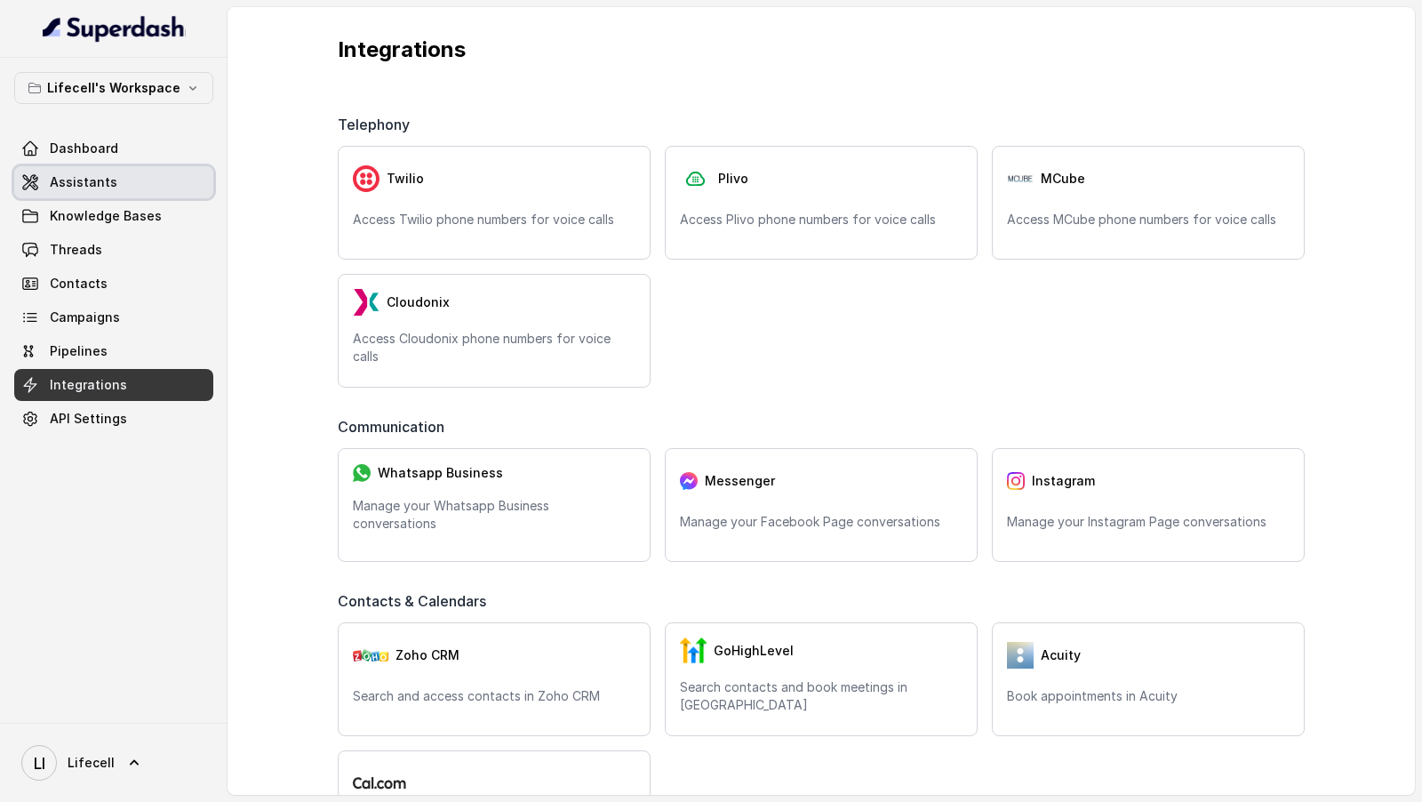
click at [140, 189] on link "Assistants" at bounding box center [113, 182] width 199 height 32
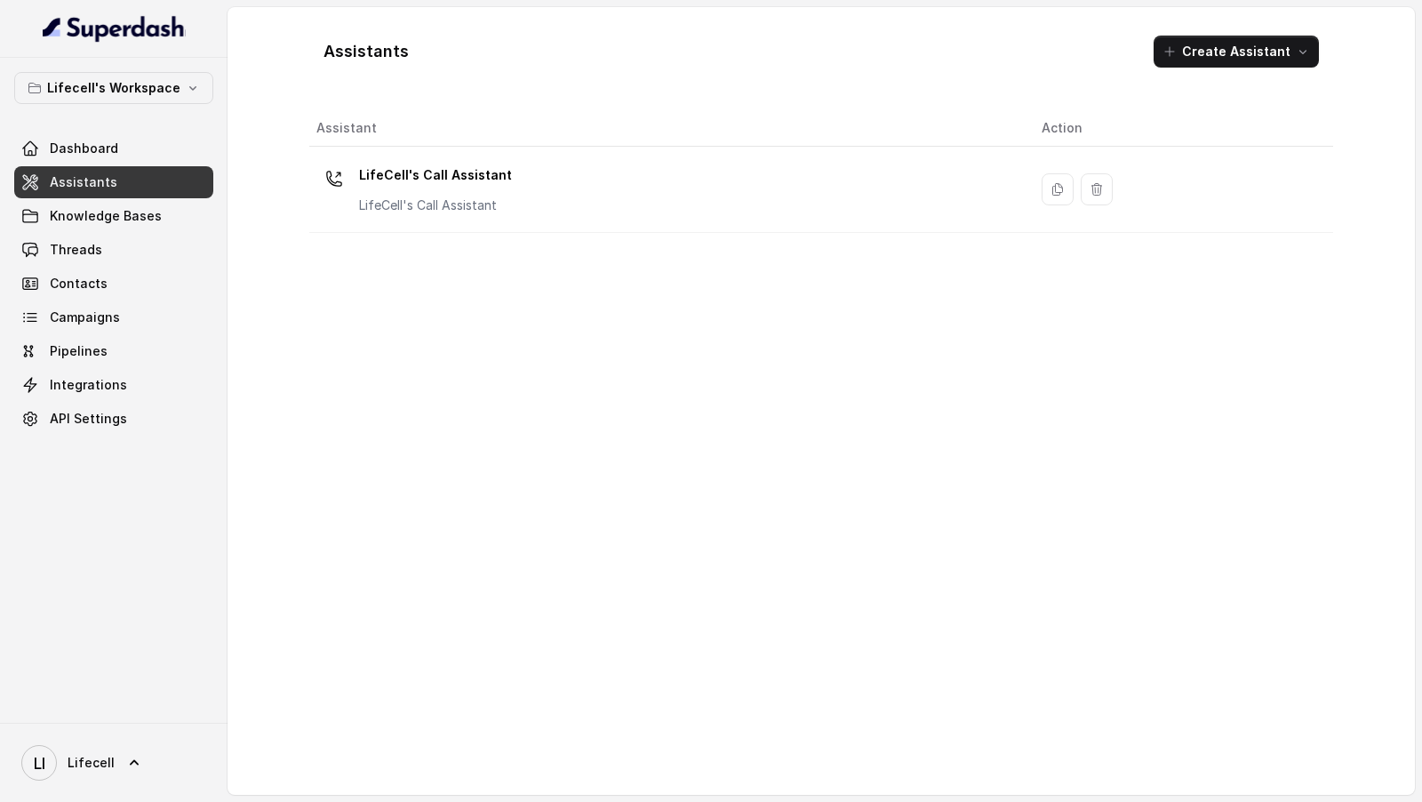
drag, startPoint x: 66, startPoint y: 788, endPoint x: 100, endPoint y: 752, distance: 49.7
click at [66, 787] on div "LI Lifecell" at bounding box center [113, 761] width 227 height 79
click at [100, 752] on span "LI Lifecell" at bounding box center [67, 763] width 93 height 36
click at [126, 705] on div "Logout" at bounding box center [112, 710] width 151 height 21
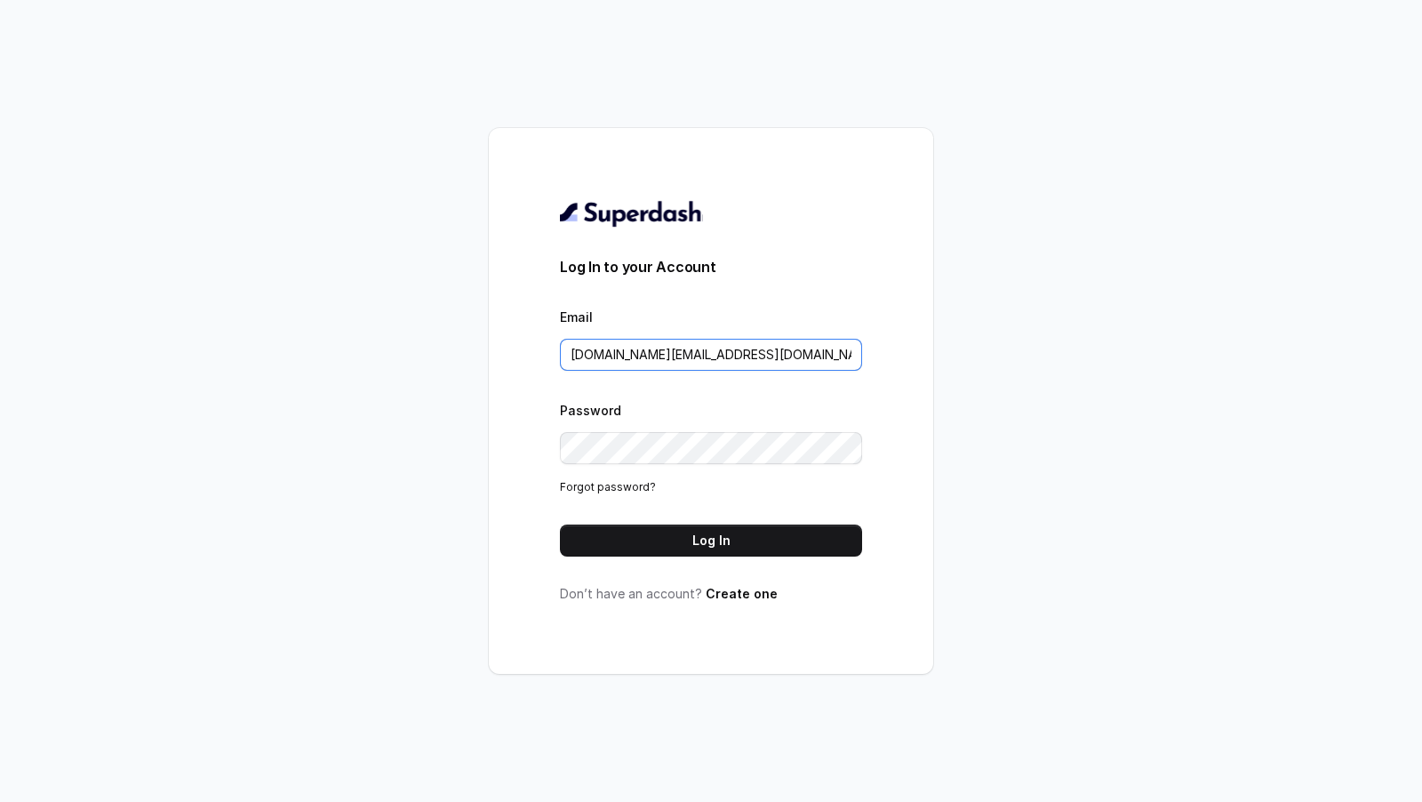
click at [811, 366] on input "[DOMAIN_NAME][EMAIL_ADDRESS][DOMAIN_NAME]" at bounding box center [711, 355] width 302 height 32
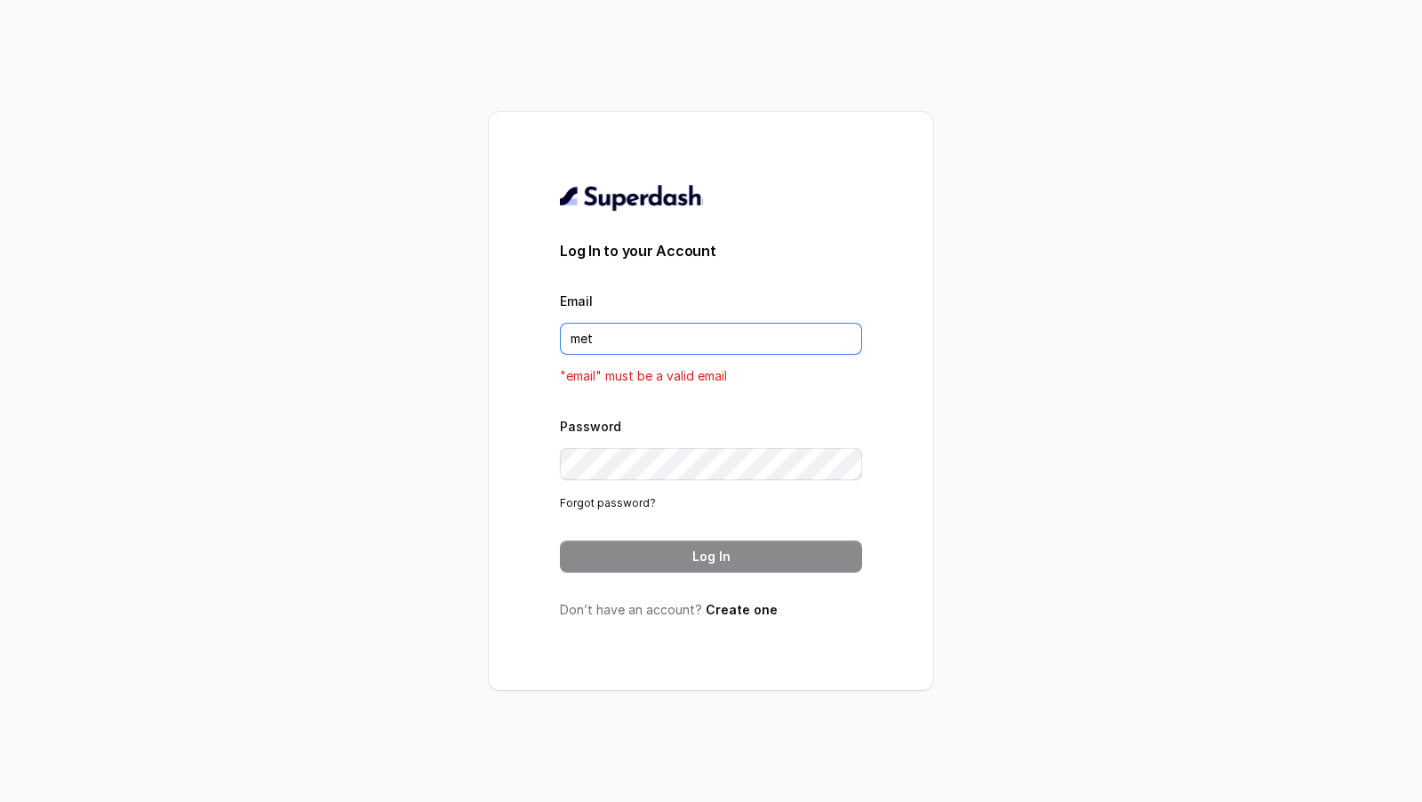
type input "[EMAIL_ADDRESS][DOMAIN_NAME]"
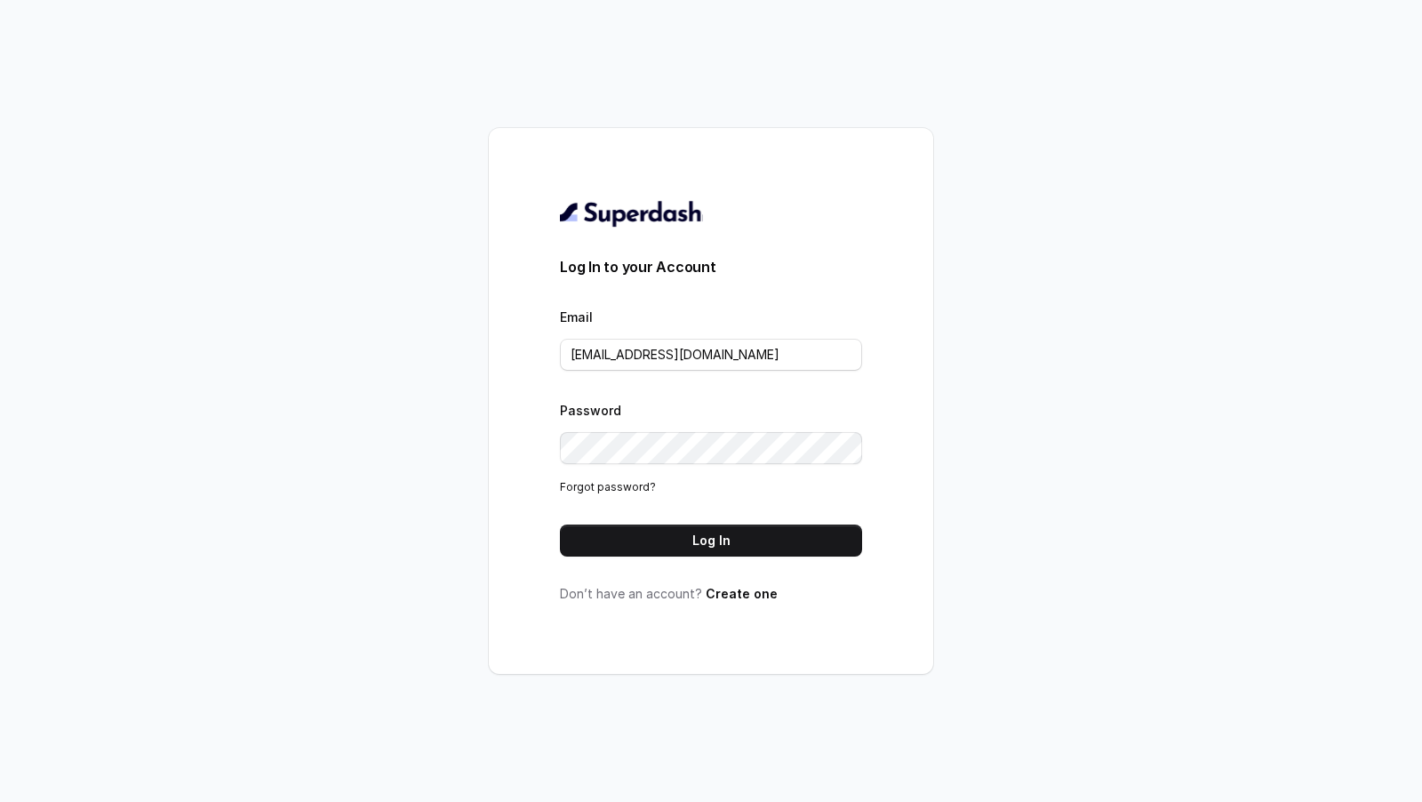
click at [738, 538] on button "Log In" at bounding box center [711, 540] width 302 height 32
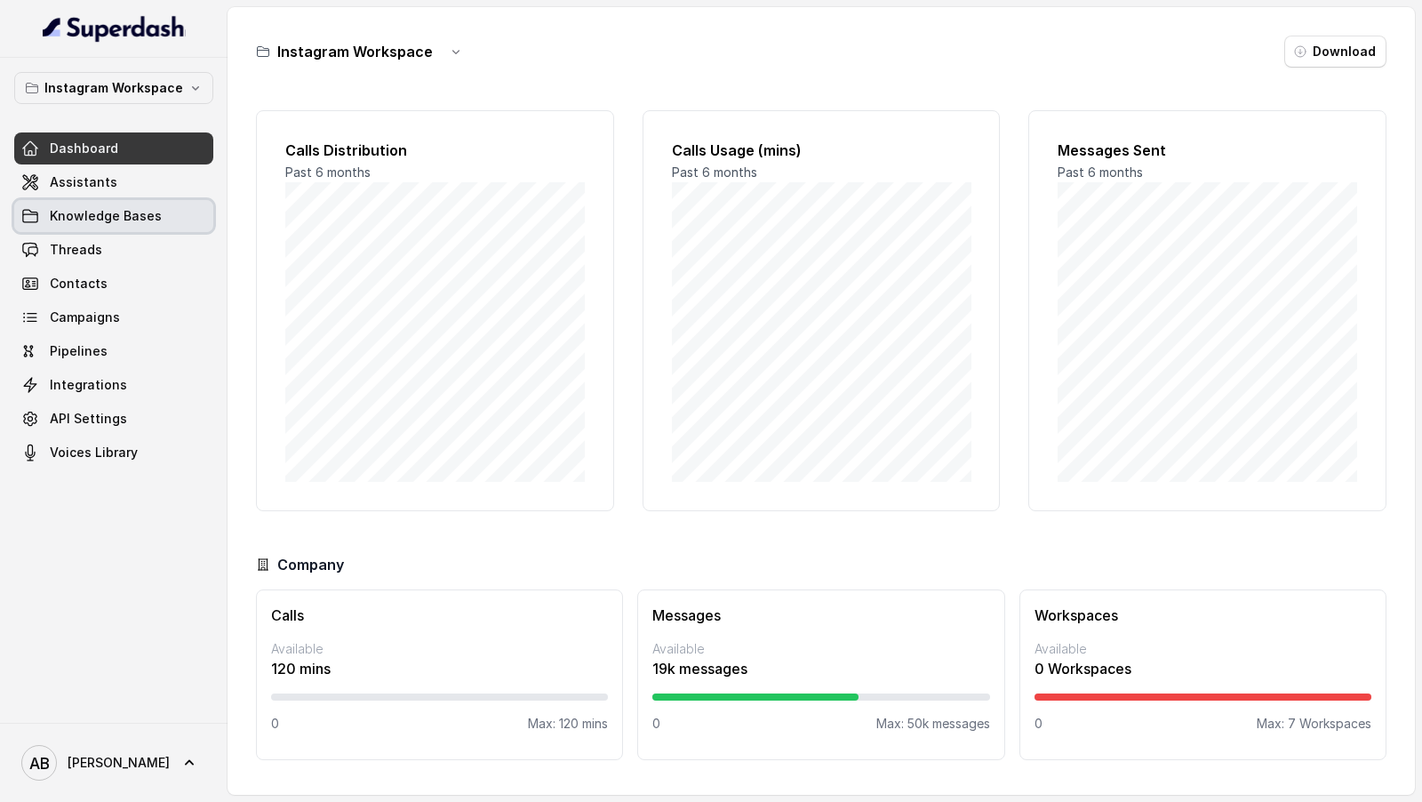
click at [119, 240] on link "Threads" at bounding box center [113, 250] width 199 height 32
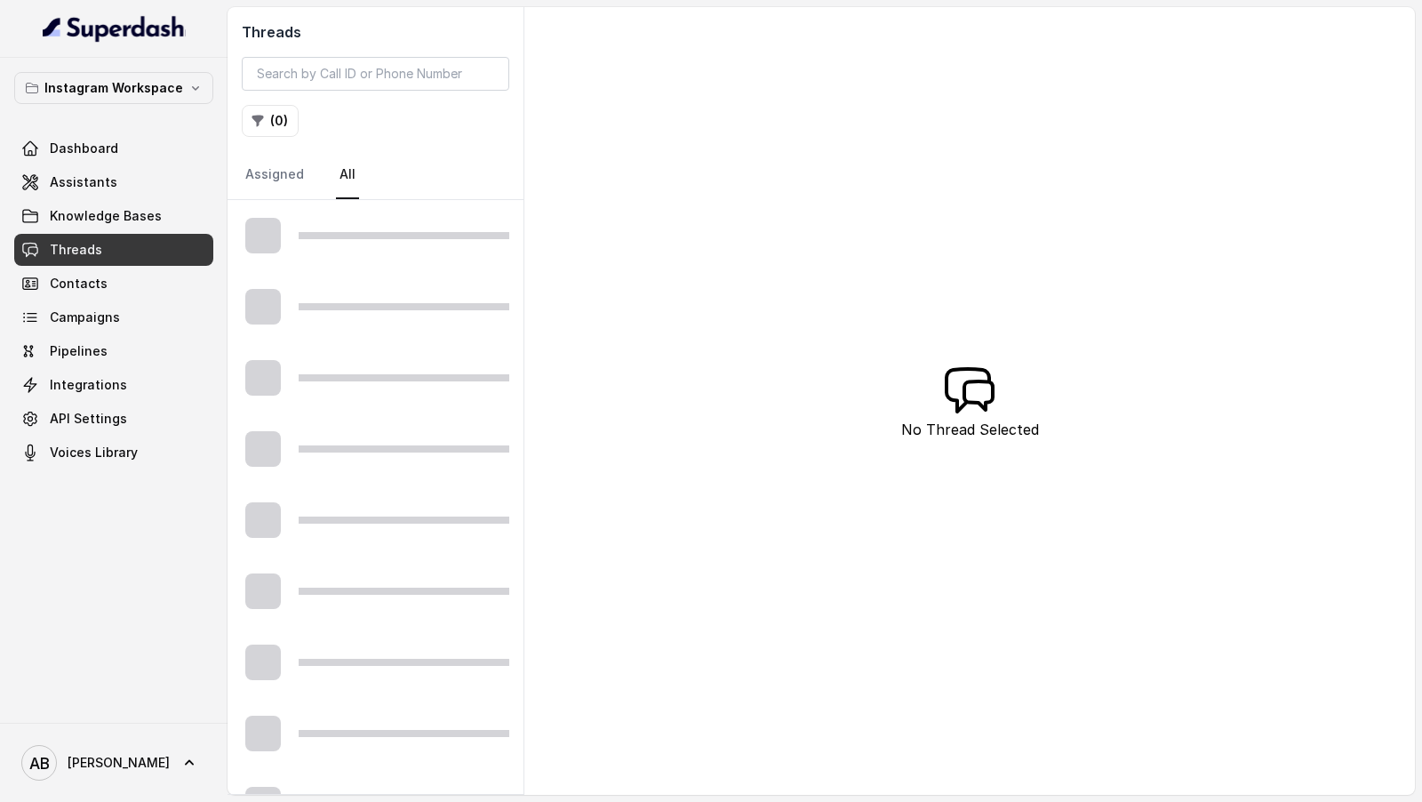
click at [143, 68] on div "Instagram Workspace Dashboard Assistants Knowledge Bases Threads Contacts Campa…" at bounding box center [113, 390] width 227 height 665
click at [125, 101] on button "Instagram Workspace" at bounding box center [113, 88] width 199 height 32
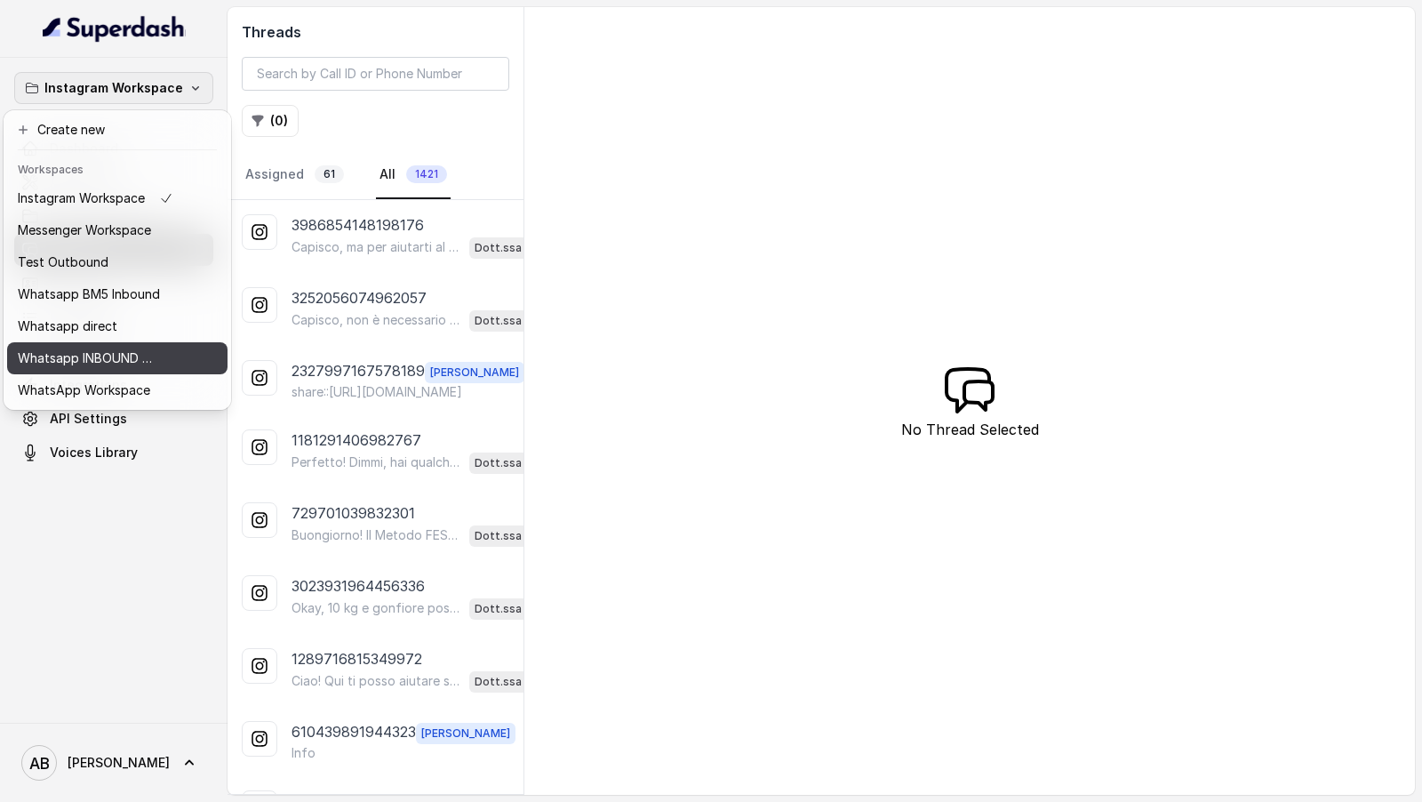
click at [115, 358] on p "Whatsapp INBOUND Workspace" at bounding box center [89, 357] width 142 height 21
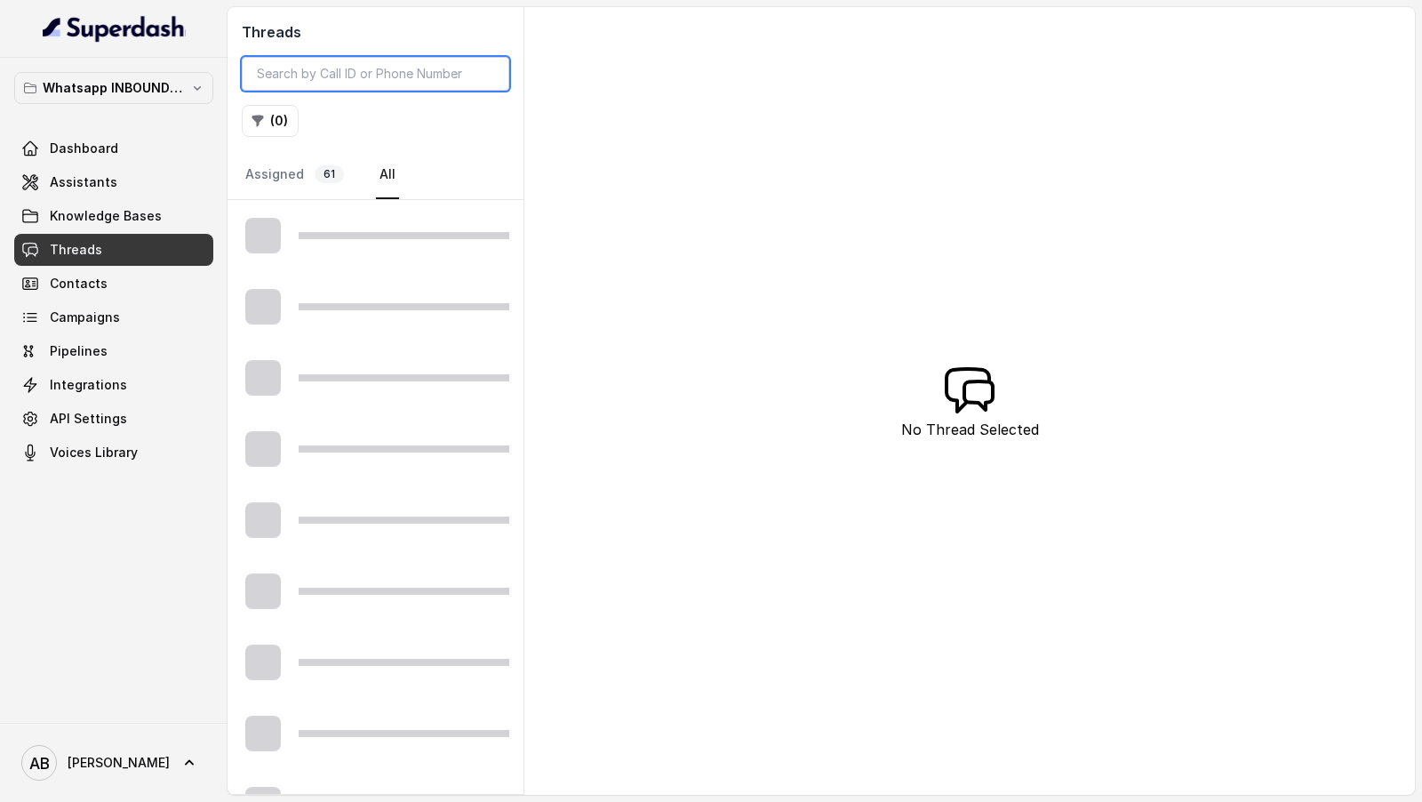
click at [372, 77] on input "search" at bounding box center [375, 74] width 267 height 34
paste input "[PHONE_NUMBER]"
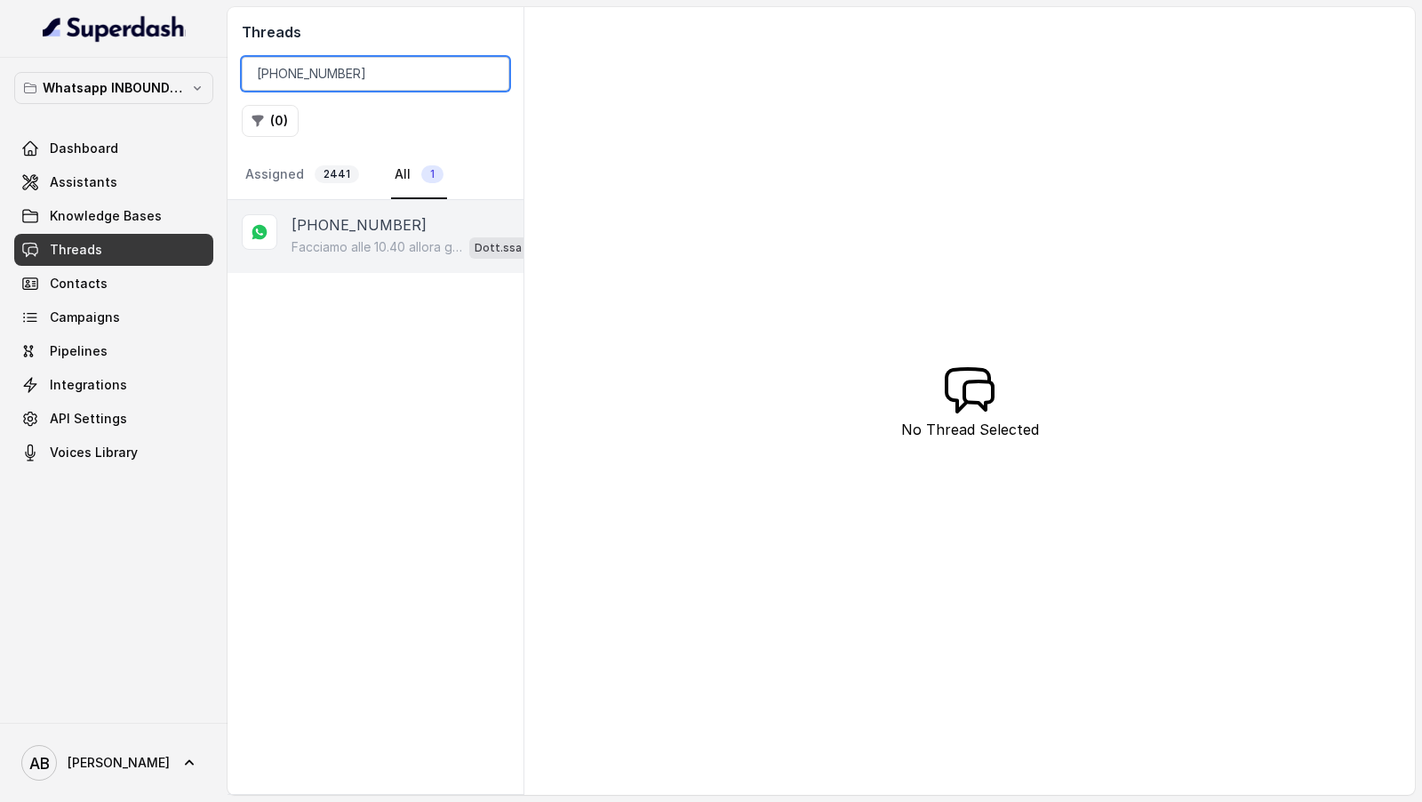
type input "[PHONE_NUMBER]"
click at [392, 228] on p "[PHONE_NUMBER]" at bounding box center [358, 224] width 135 height 21
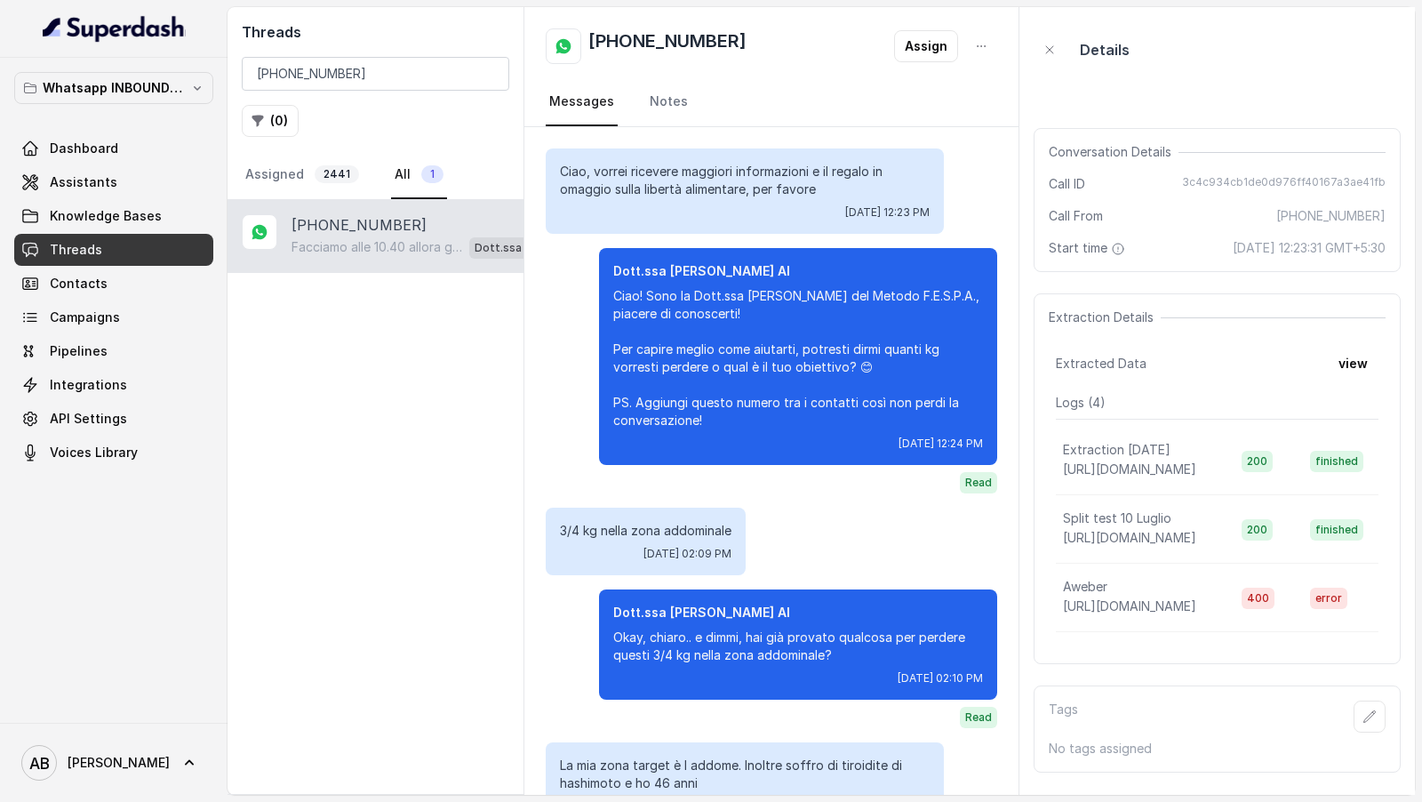
scroll to position [1250, 0]
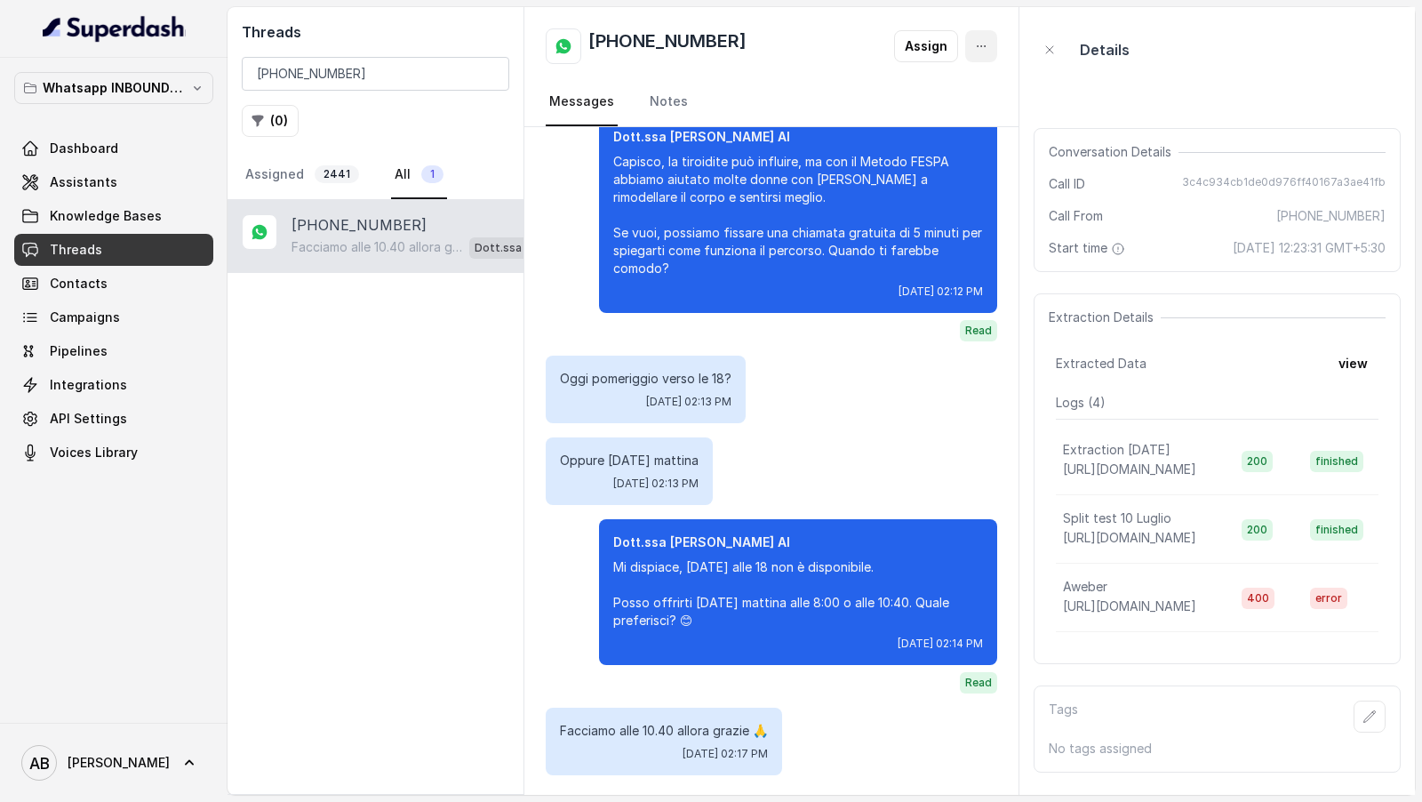
click at [979, 56] on button "button" at bounding box center [981, 46] width 32 height 32
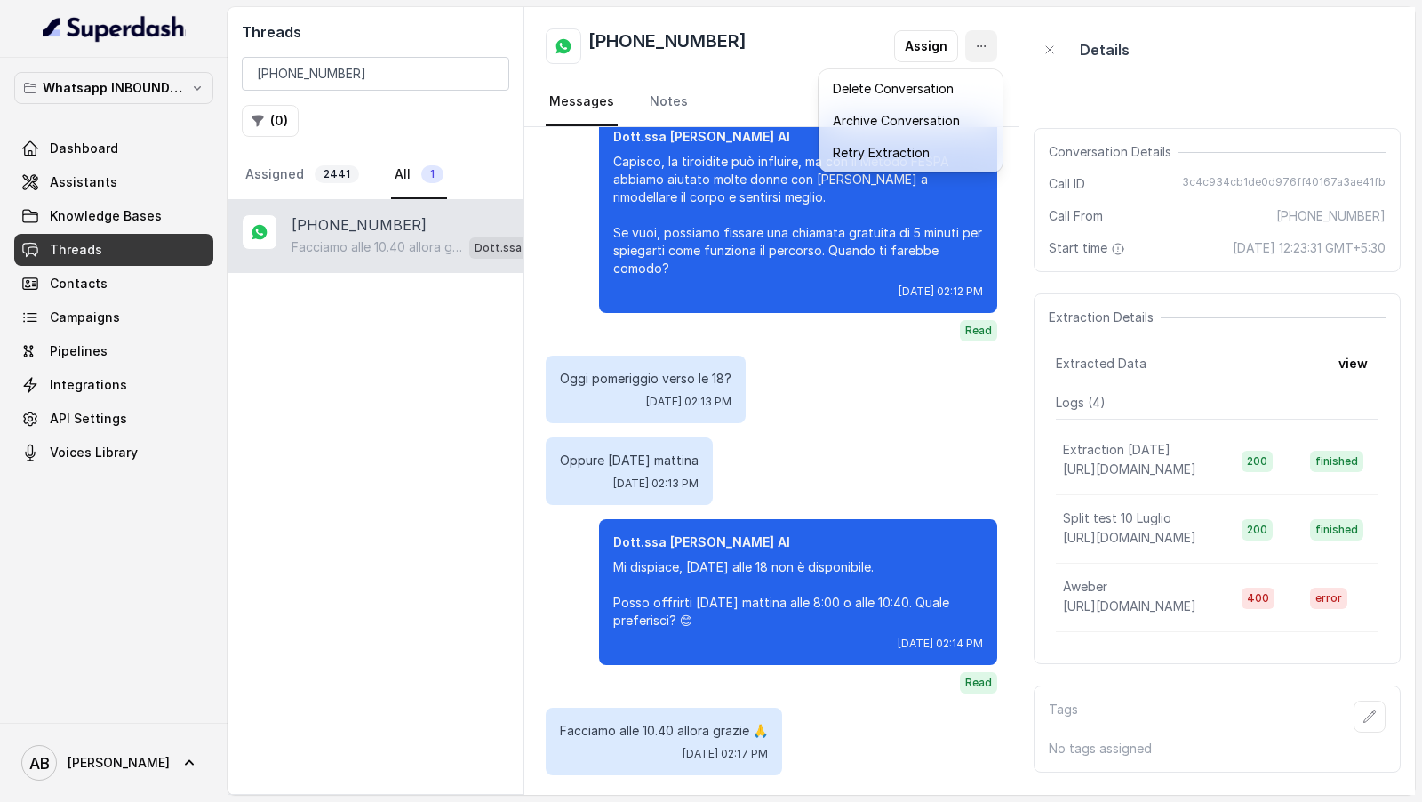
click at [879, 359] on div "+393394854563 Assign Messages Notes Ciao, vorrei ricevere maggiori informazioni…" at bounding box center [771, 400] width 495 height 787
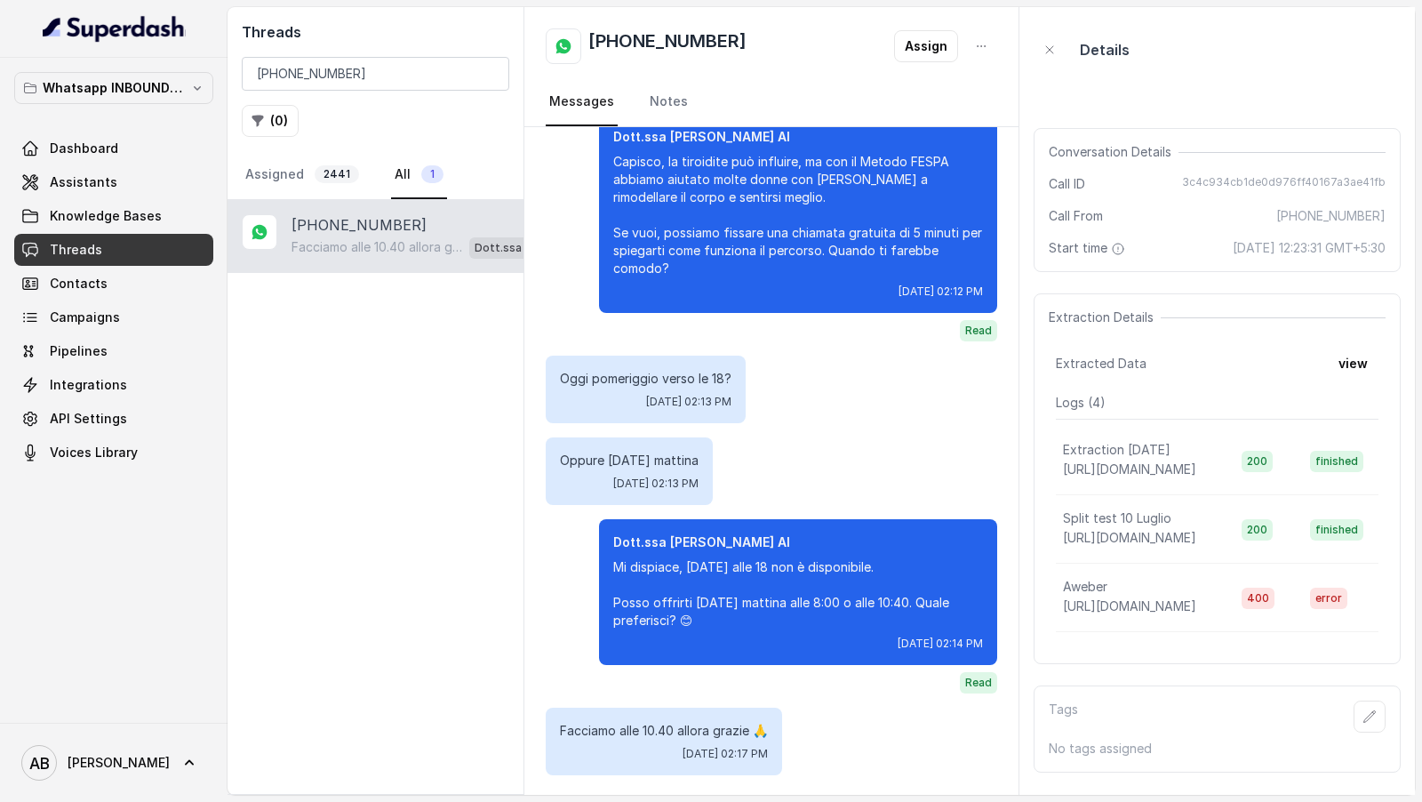
scroll to position [1090, 0]
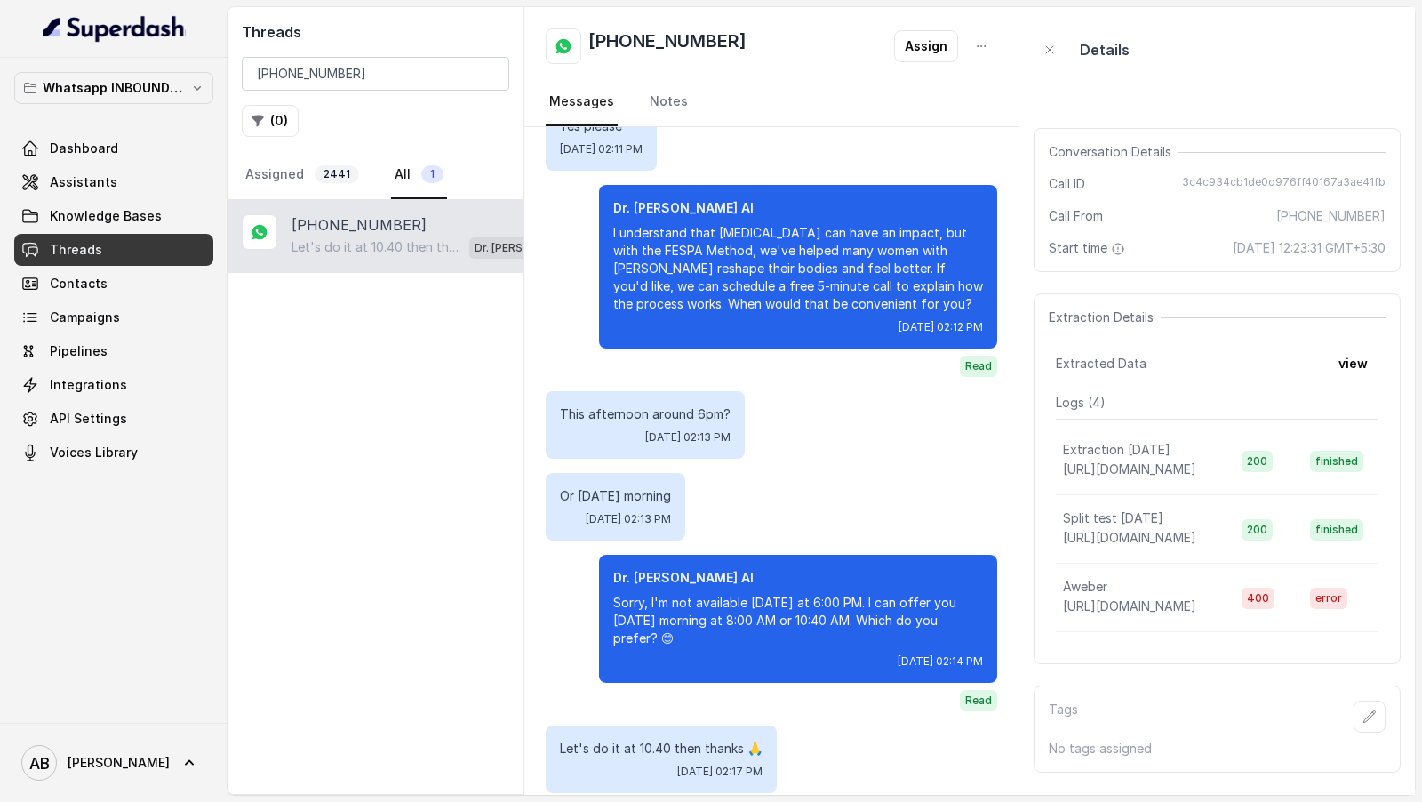
drag, startPoint x: 880, startPoint y: 359, endPoint x: 673, endPoint y: 158, distance: 288.5
click at [0, 0] on div "Whatsapp INBOUND Workspace Dashboard Assistants Knowledge Bases Threads Contact…" at bounding box center [711, 401] width 1422 height 802
click at [326, 74] on input "+393394854563" at bounding box center [375, 74] width 267 height 34
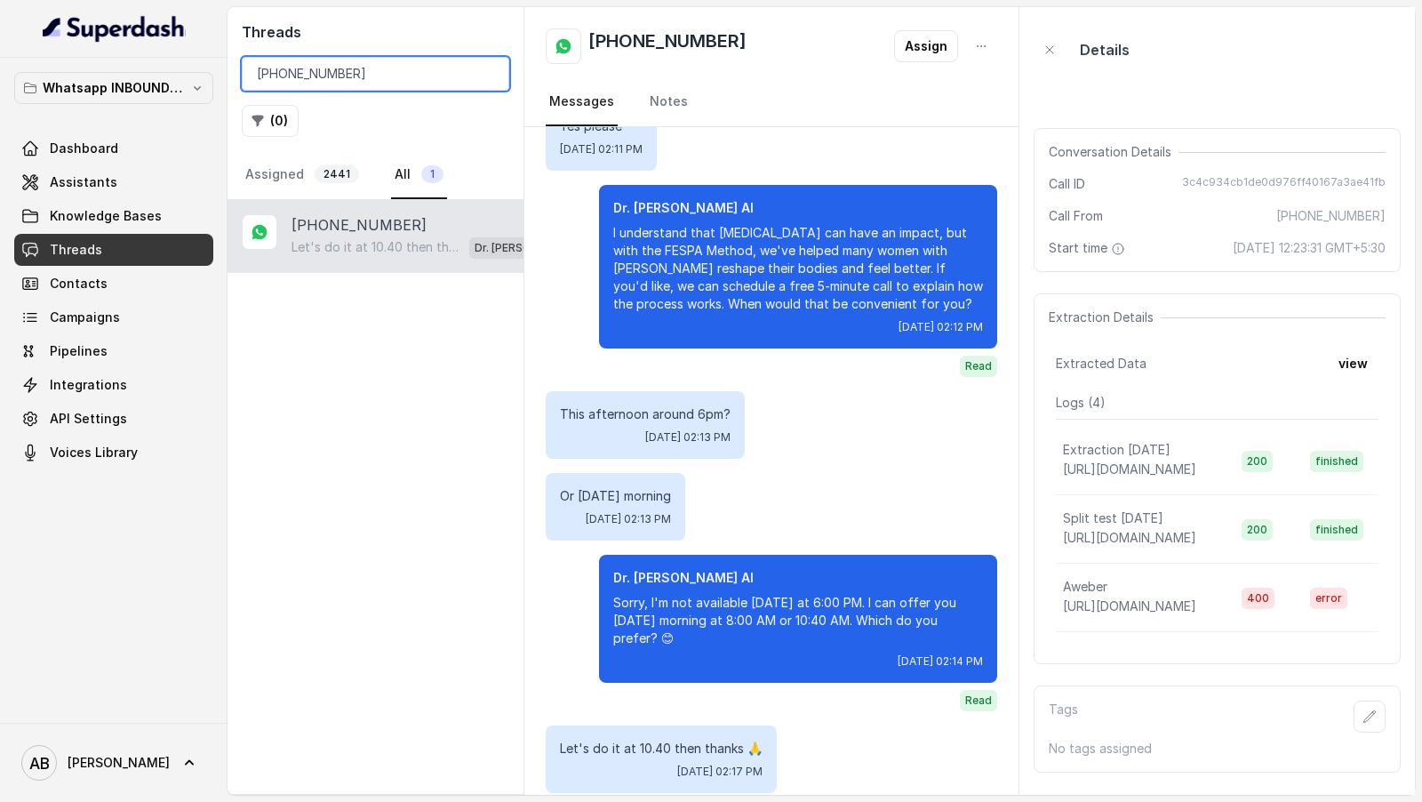
paste input "393280647965"
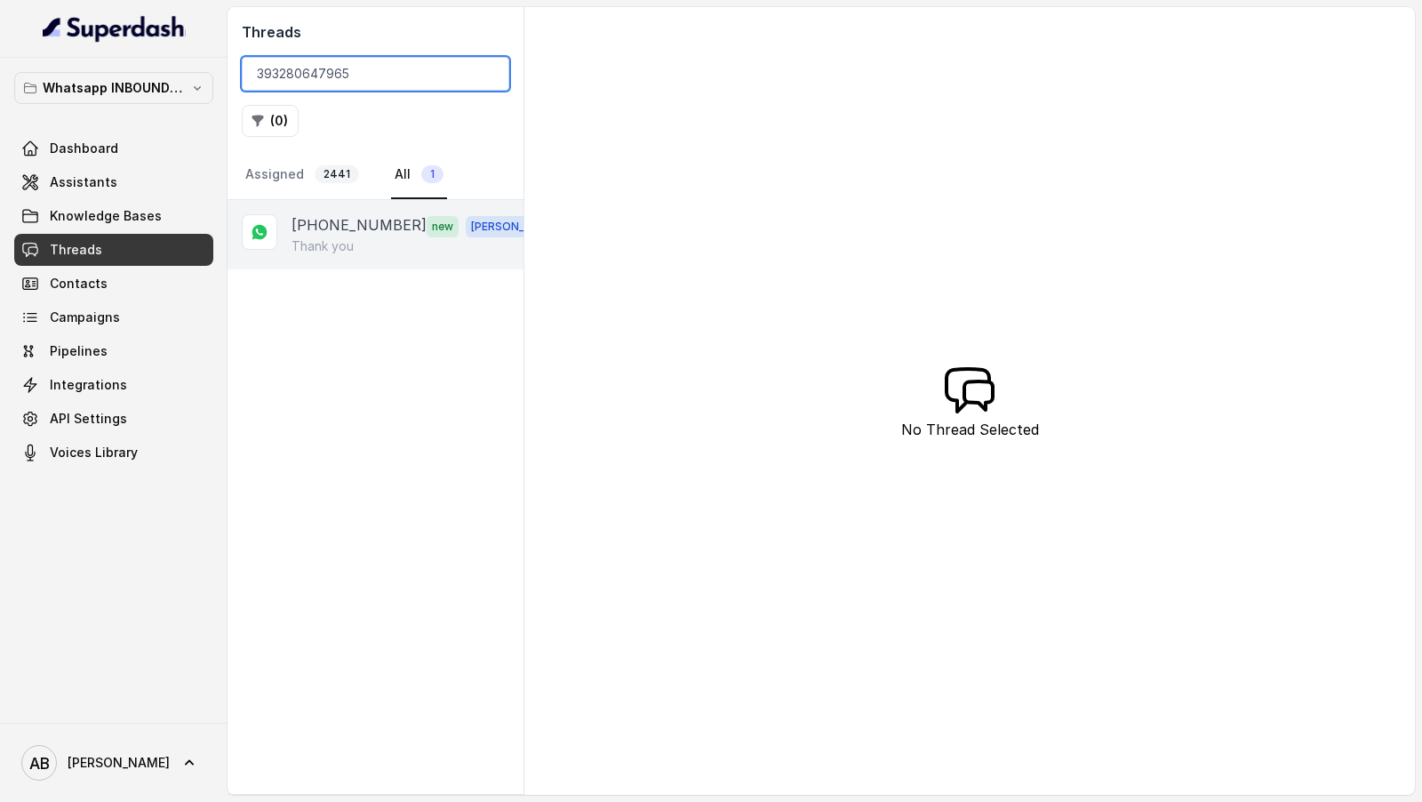
type input "393280647965"
click at [356, 240] on div "Thank you" at bounding box center [424, 246] width 267 height 18
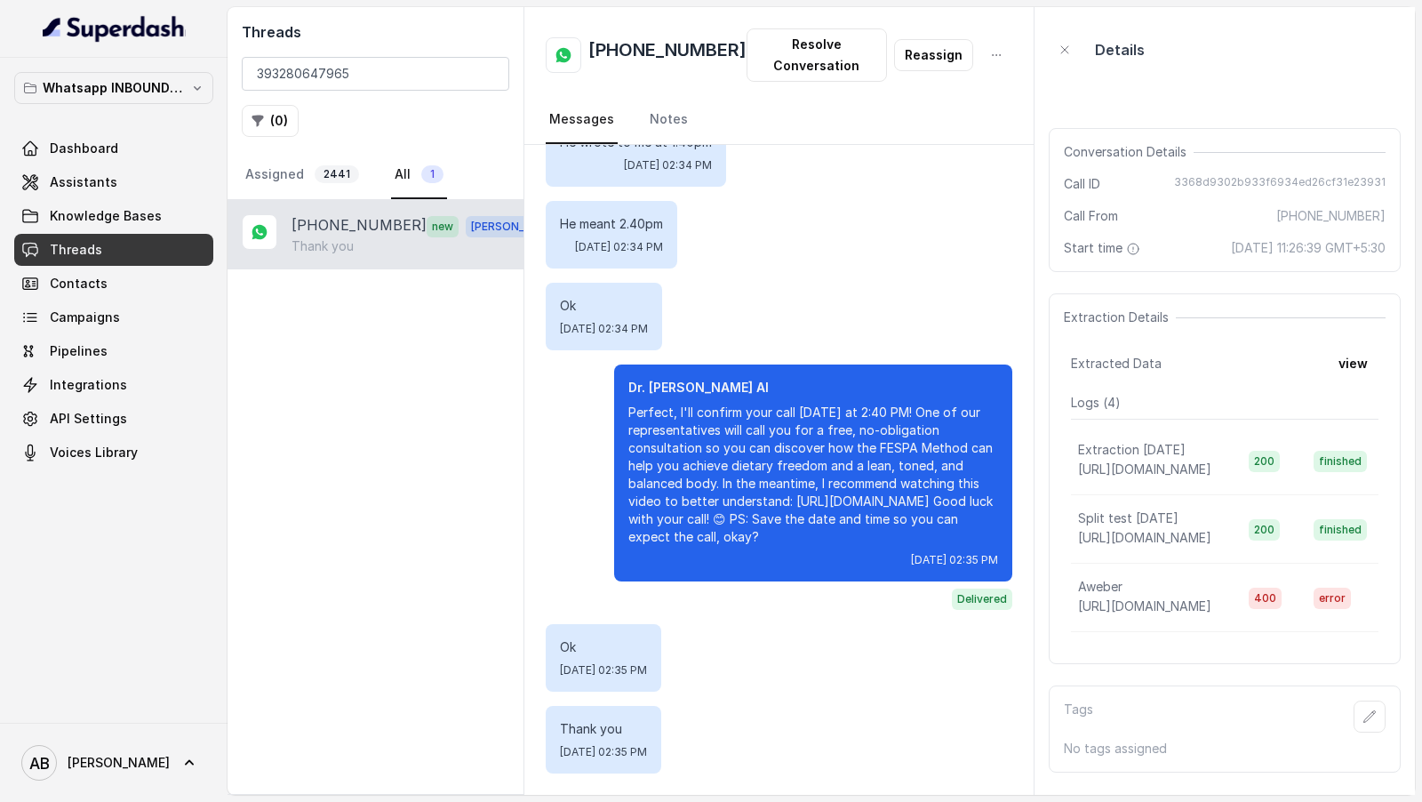
scroll to position [1847, 0]
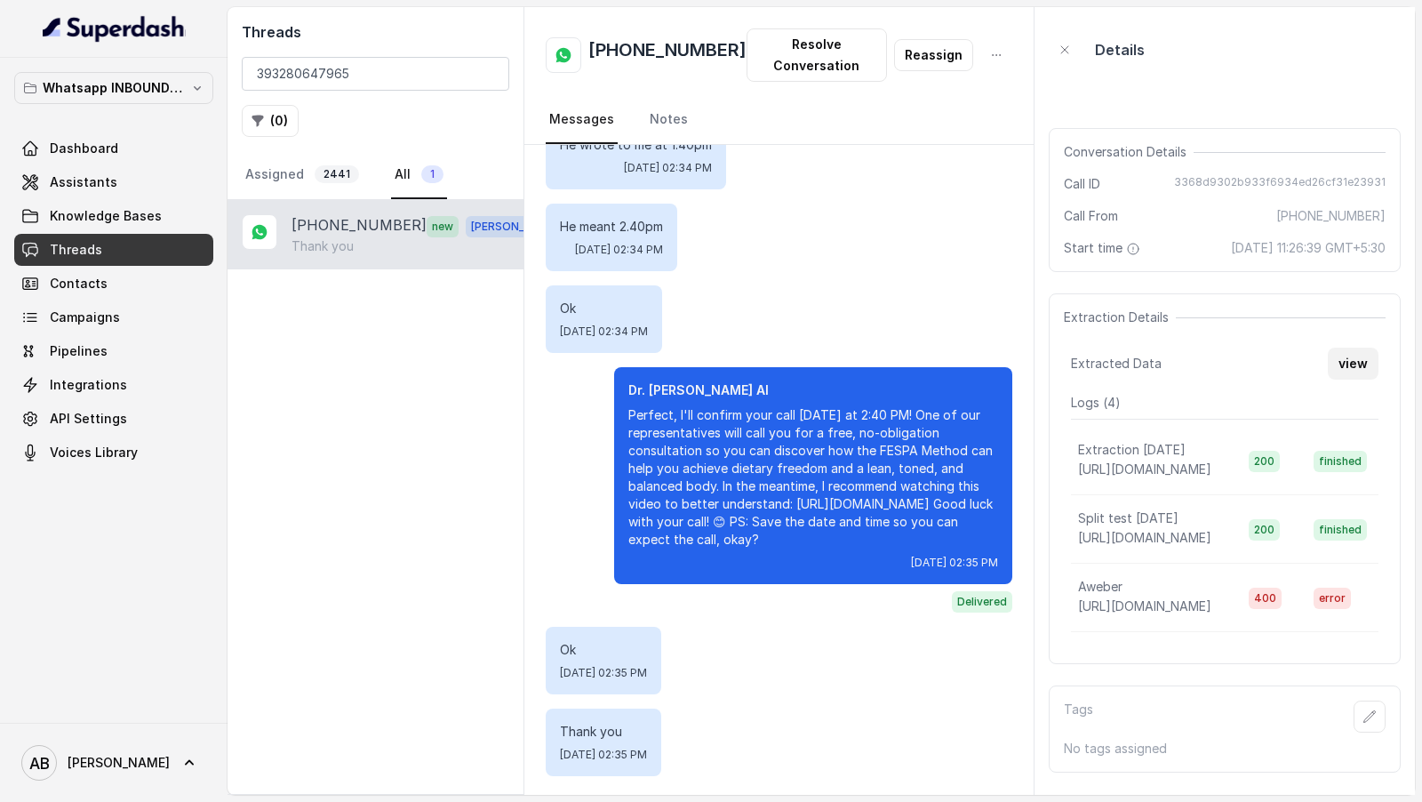
click at [1357, 364] on font "view" at bounding box center [1352, 362] width 29 height 15
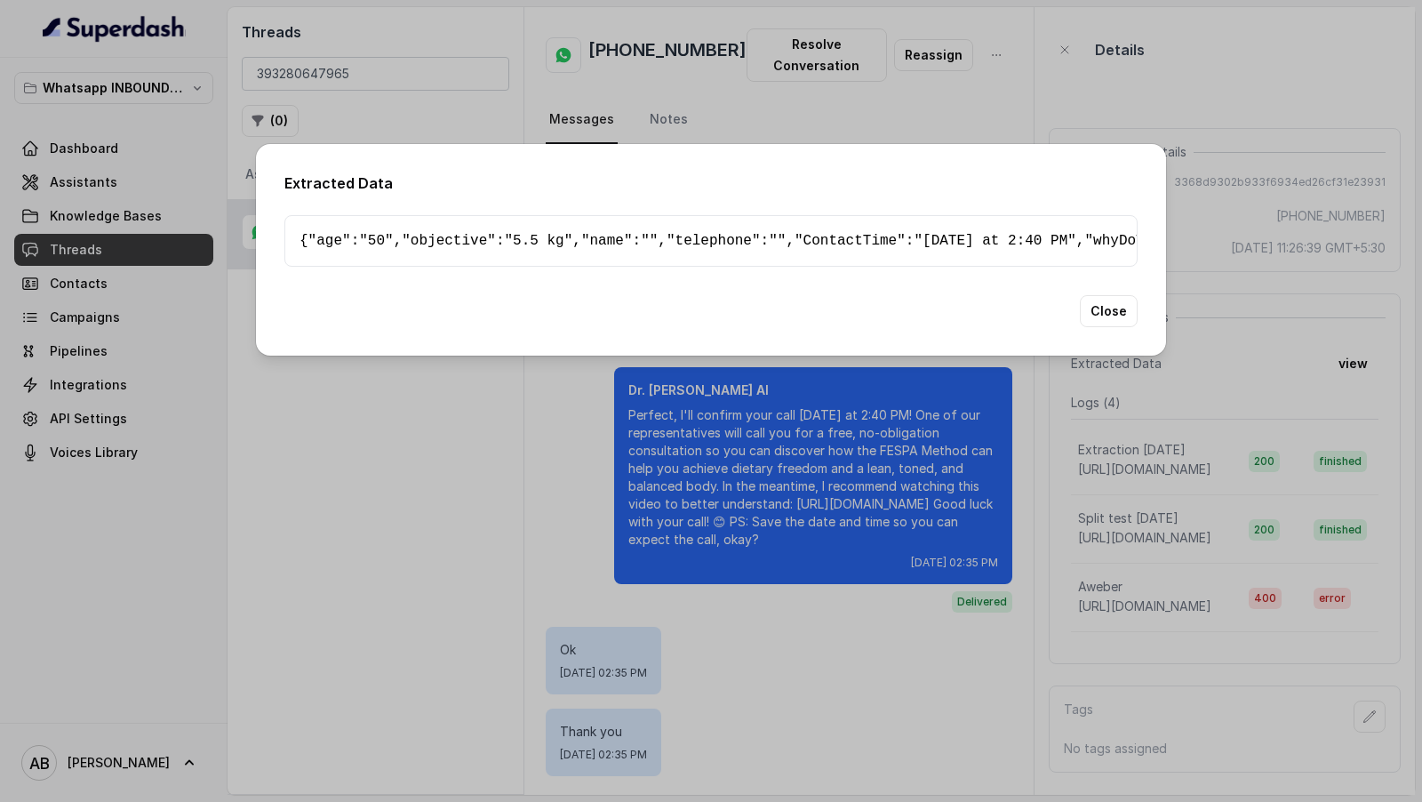
scroll to position [637, 0]
click at [1353, 379] on div "Extracted Data { " age ": "50" , " objective ": "5.5 kg" , " name ": "" , " tel…" at bounding box center [711, 401] width 1422 height 802
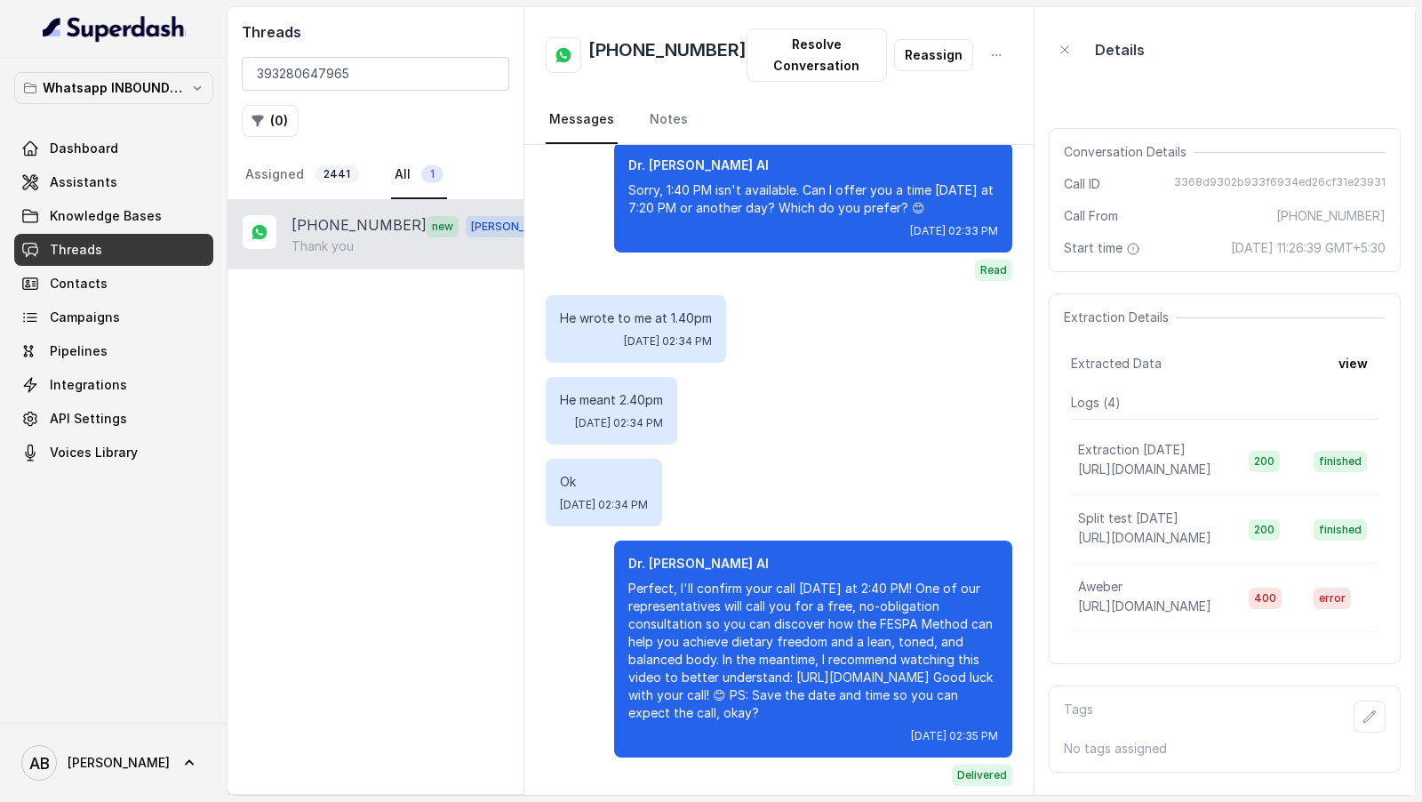
scroll to position [1664, 0]
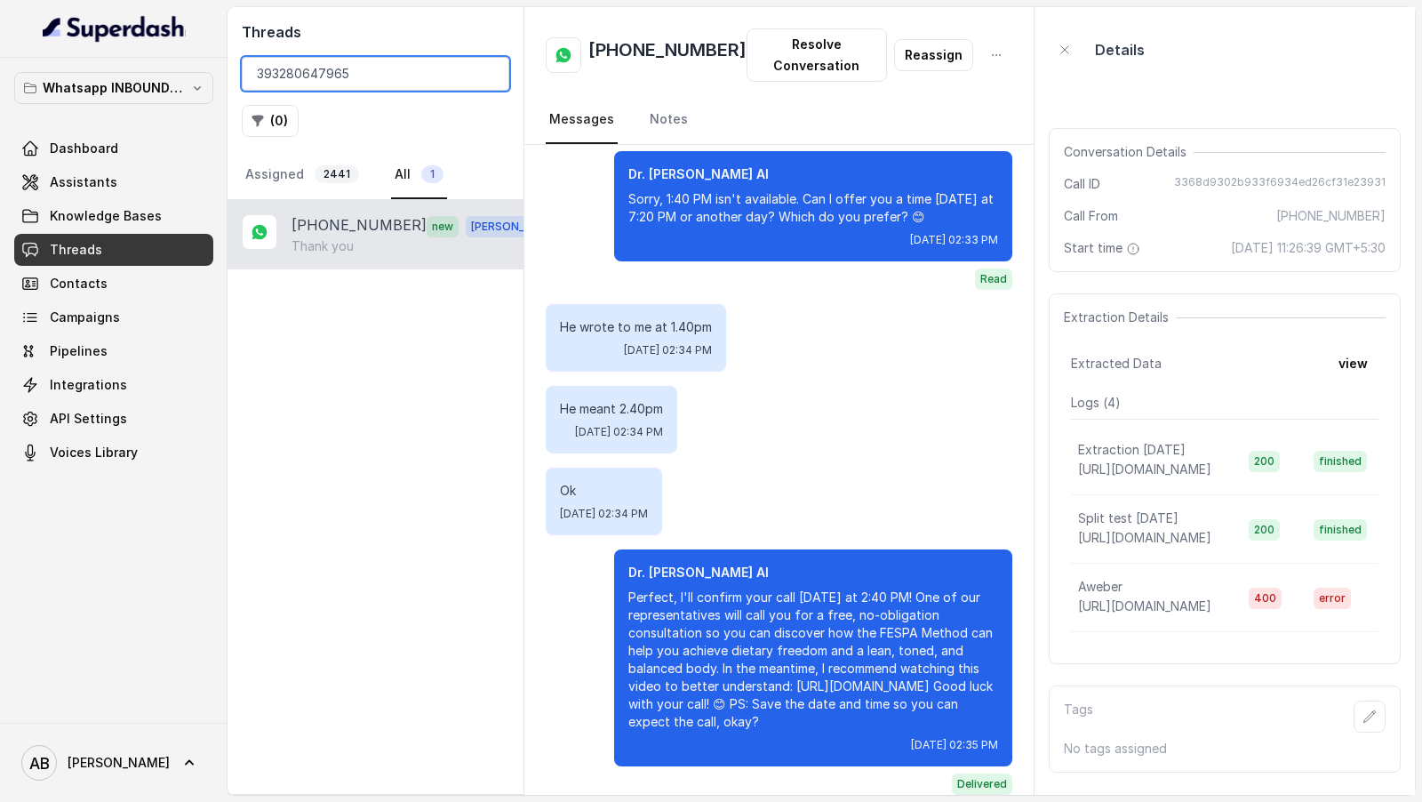
click at [346, 68] on input "393280647965" at bounding box center [375, 74] width 267 height 34
paste input "403348951"
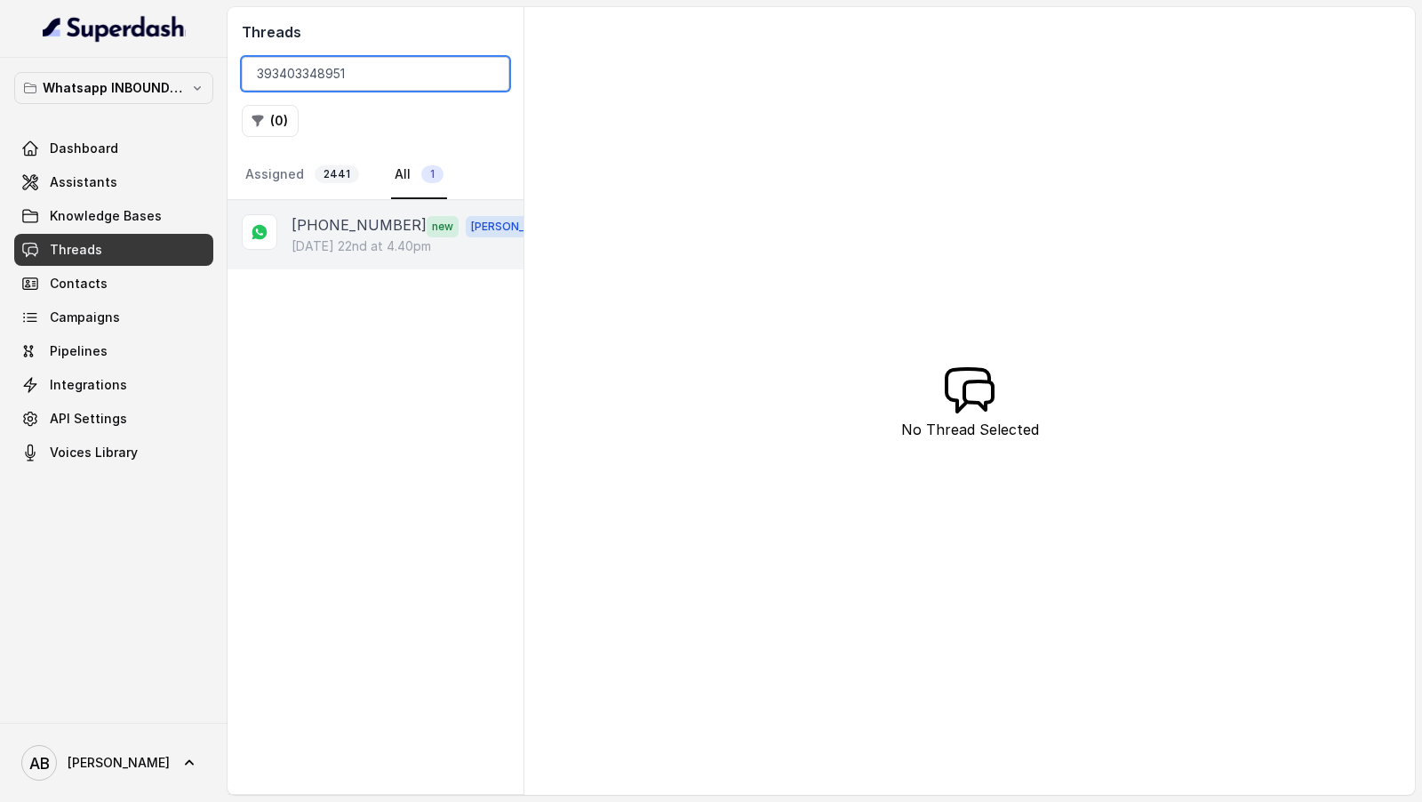
type input "393403348951"
click at [376, 233] on p "+393403348951" at bounding box center [358, 225] width 135 height 23
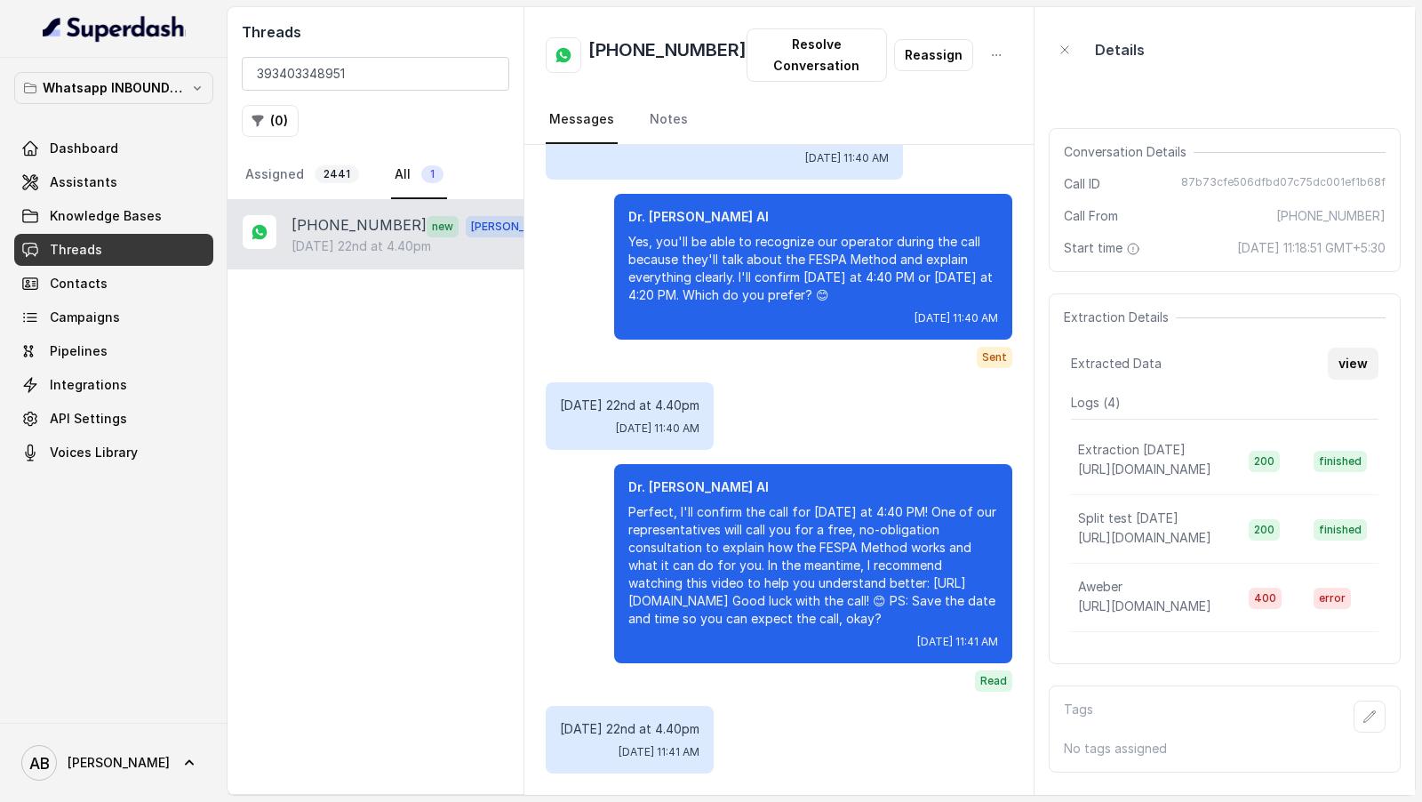
scroll to position [2373, 0]
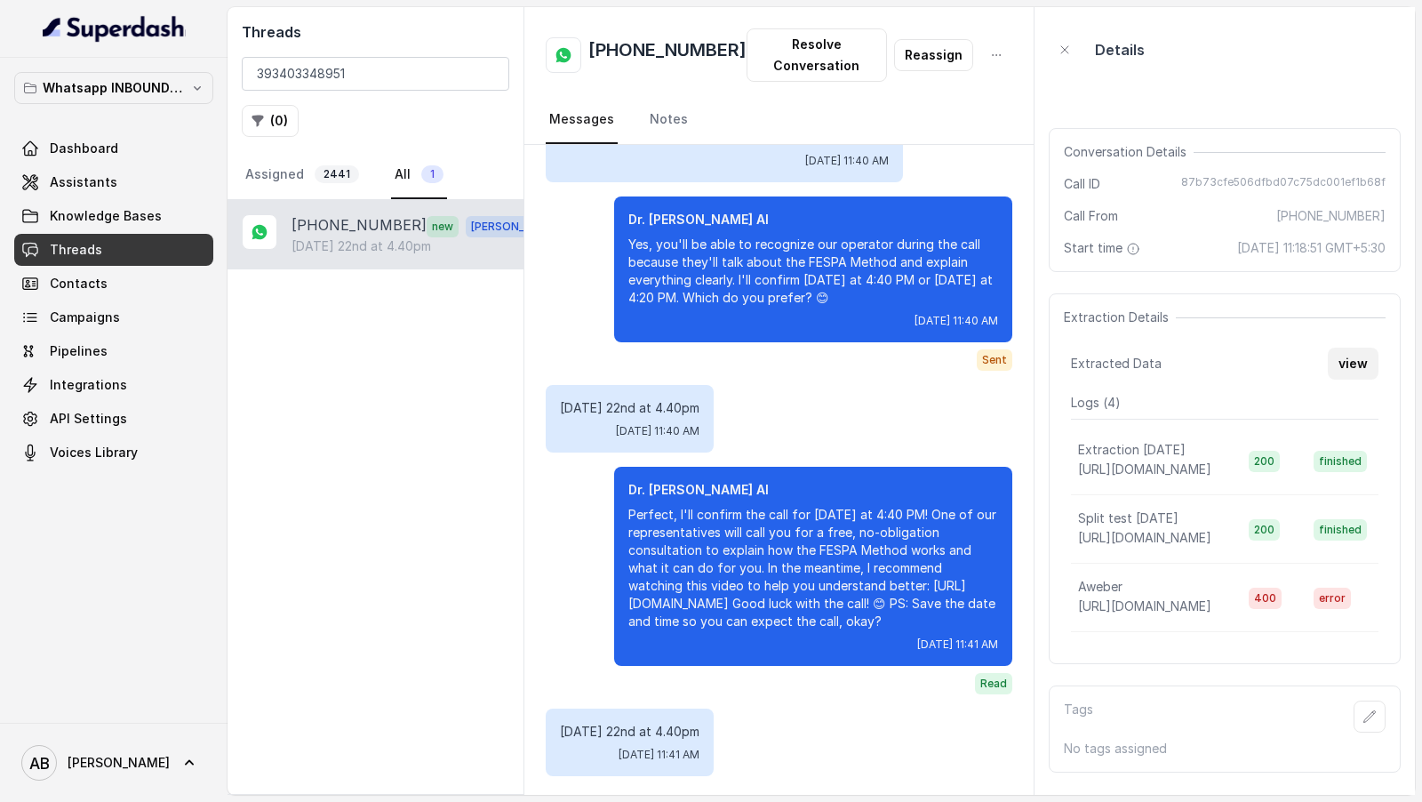
click at [1351, 357] on font "view" at bounding box center [1352, 362] width 29 height 15
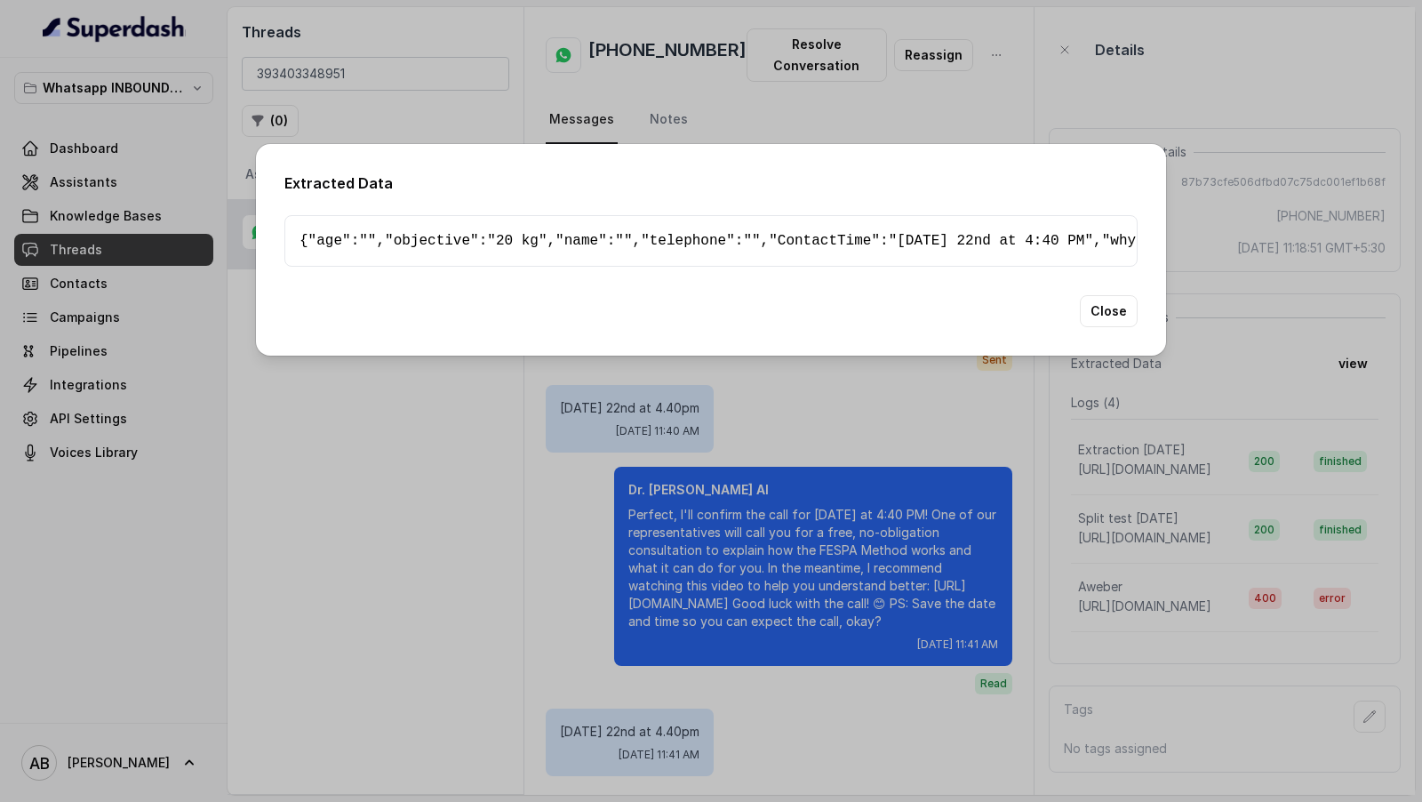
click at [1351, 357] on div "Extracted Data { " age ": "" , " objective ": "20 kg" , " name ": "" , " teleph…" at bounding box center [711, 401] width 1422 height 802
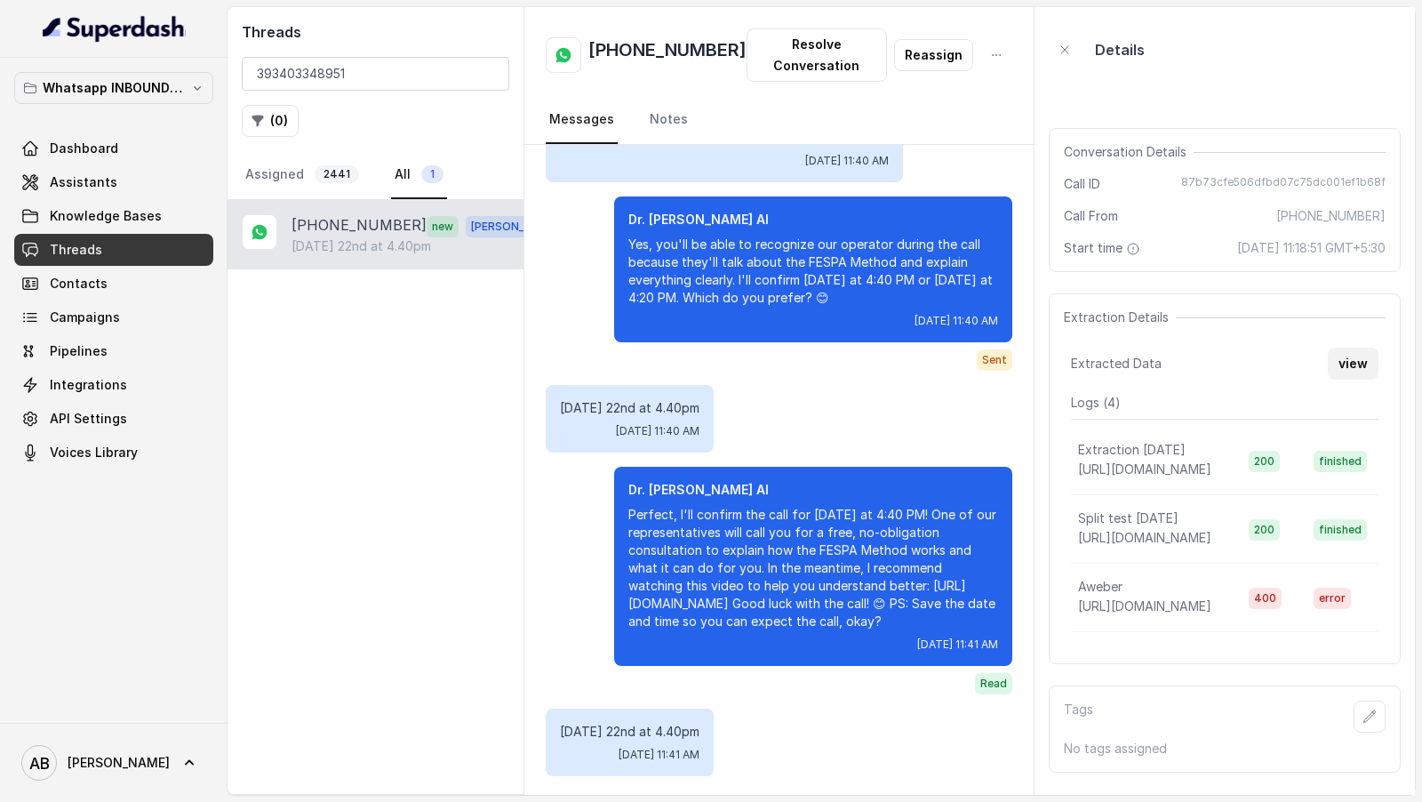
click at [1358, 371] on font "view" at bounding box center [1352, 363] width 29 height 21
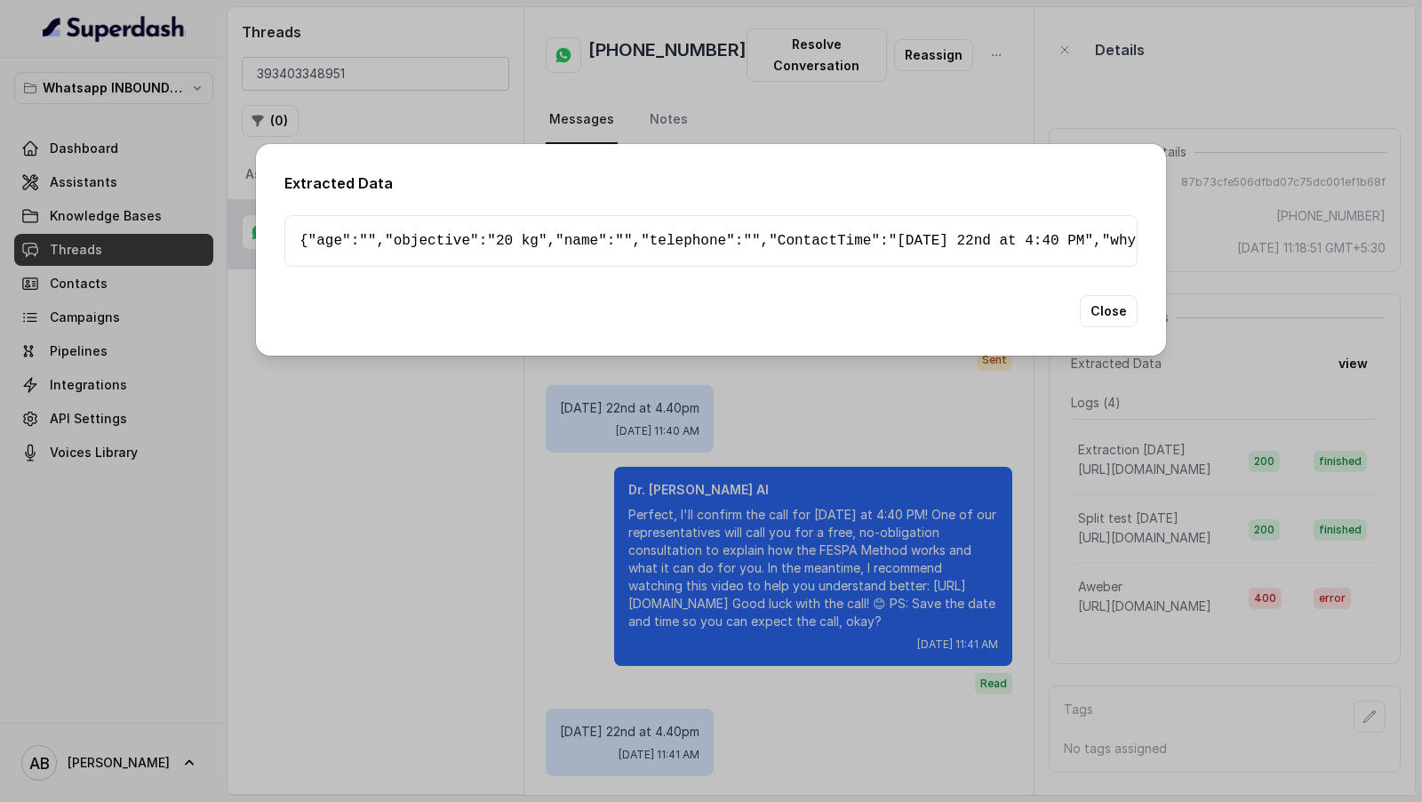
click at [1241, 433] on div "Extracted Data { " age ": "" , " objective ": "20 kg" , " name ": "" , " teleph…" at bounding box center [711, 401] width 1422 height 802
